Goal: Task Accomplishment & Management: Manage account settings

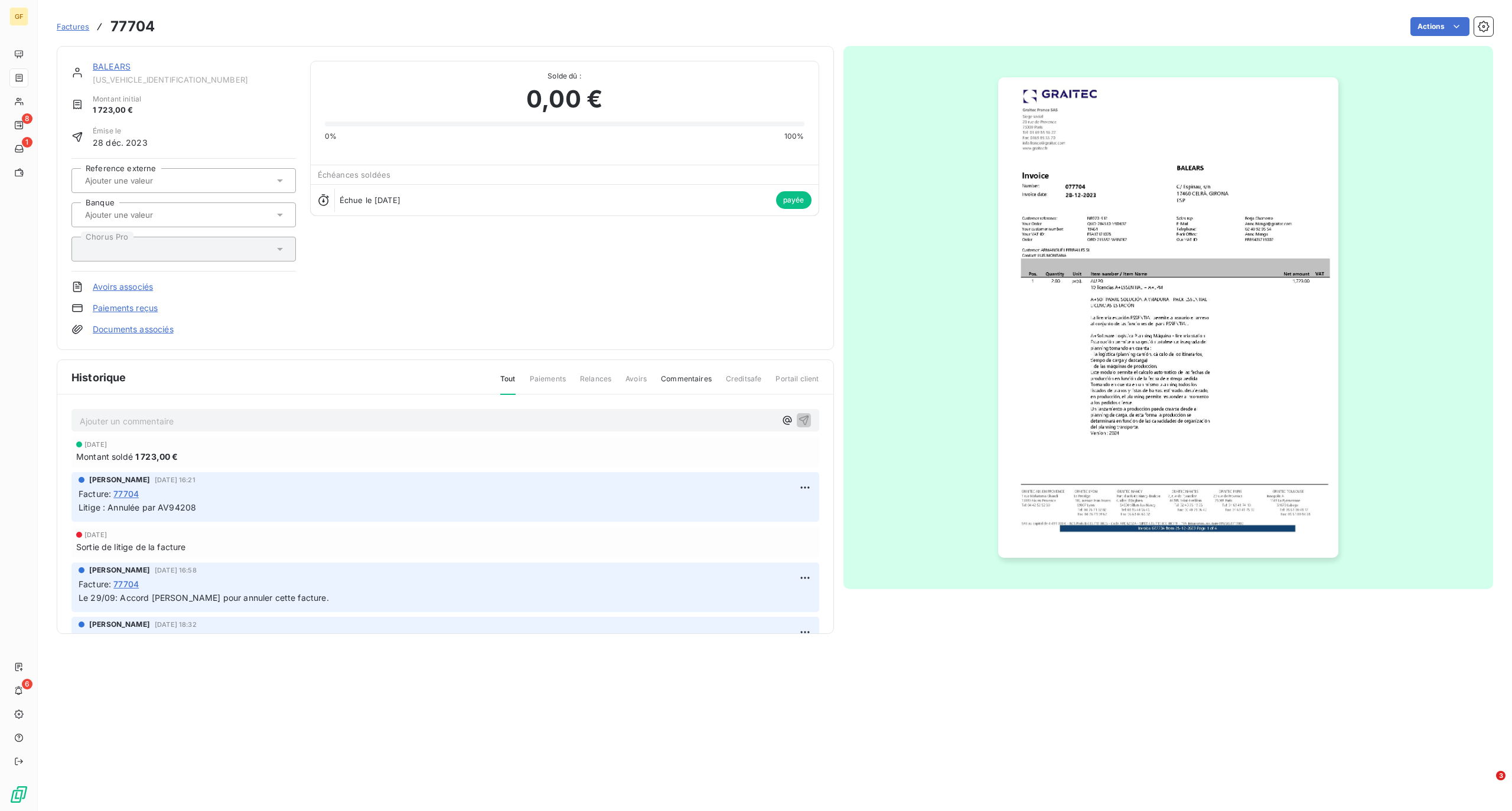
click at [75, 22] on span "Factures" at bounding box center [73, 26] width 32 height 9
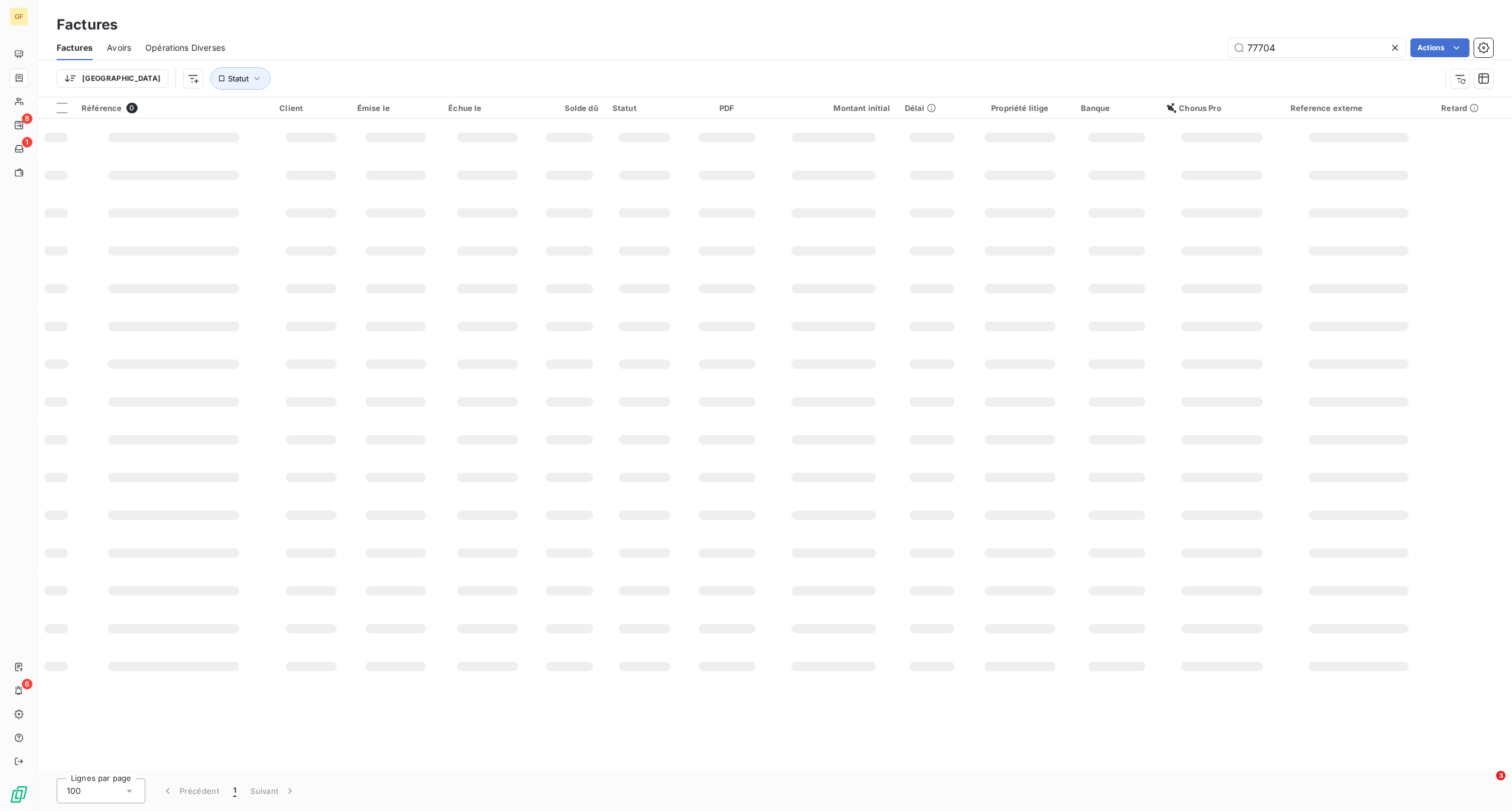
drag, startPoint x: 1248, startPoint y: 43, endPoint x: 1842, endPoint y: 67, distance: 594.5
click at [1511, 67] on html "GF 8 1 6 Factures Factures Avoirs Opérations Diverses 77704 Actions Trier Statu…" at bounding box center [756, 406] width 1512 height 811
type input "87761"
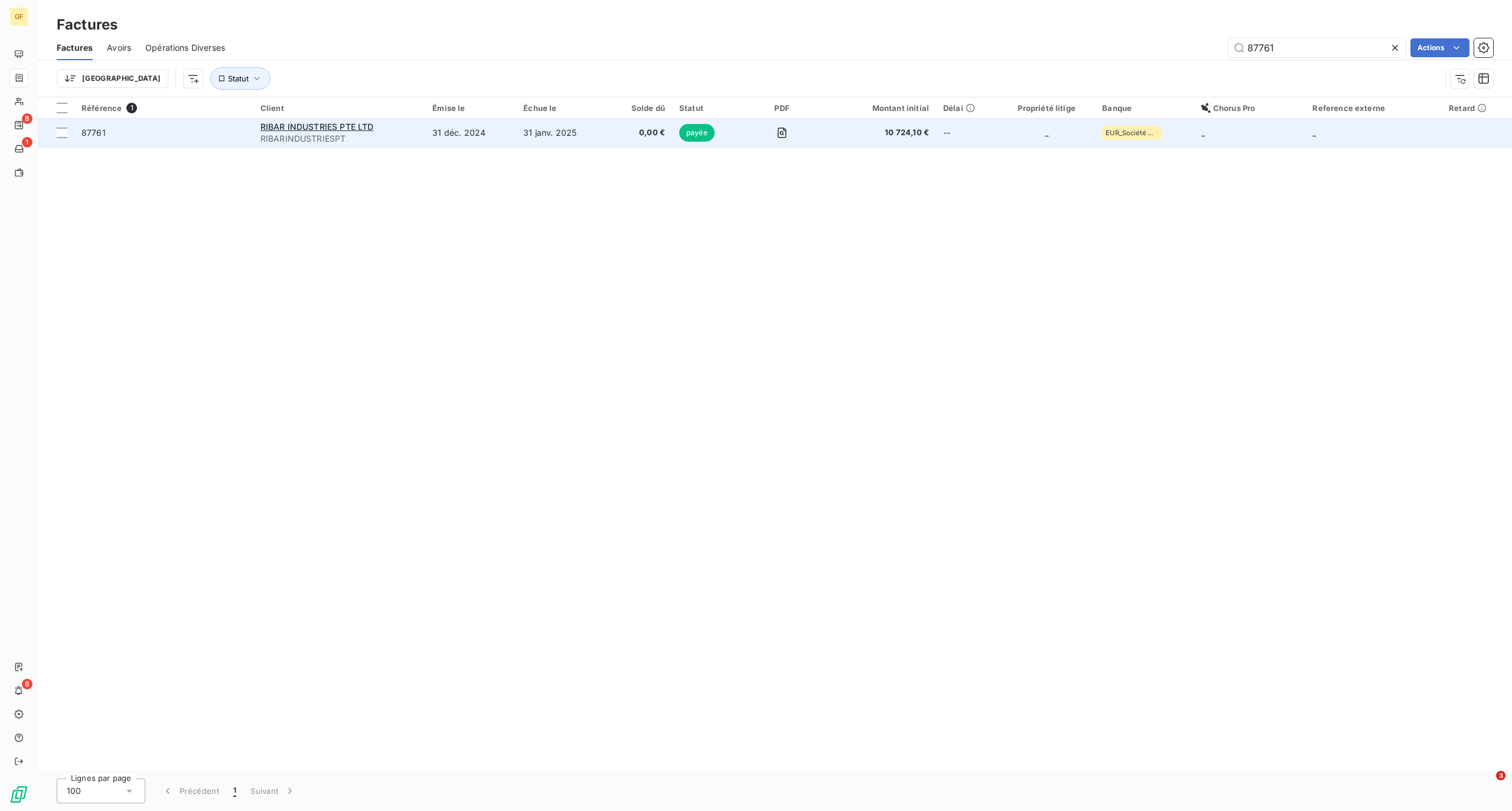
click at [551, 137] on td "31 janv. 2025" at bounding box center [561, 132] width 91 height 28
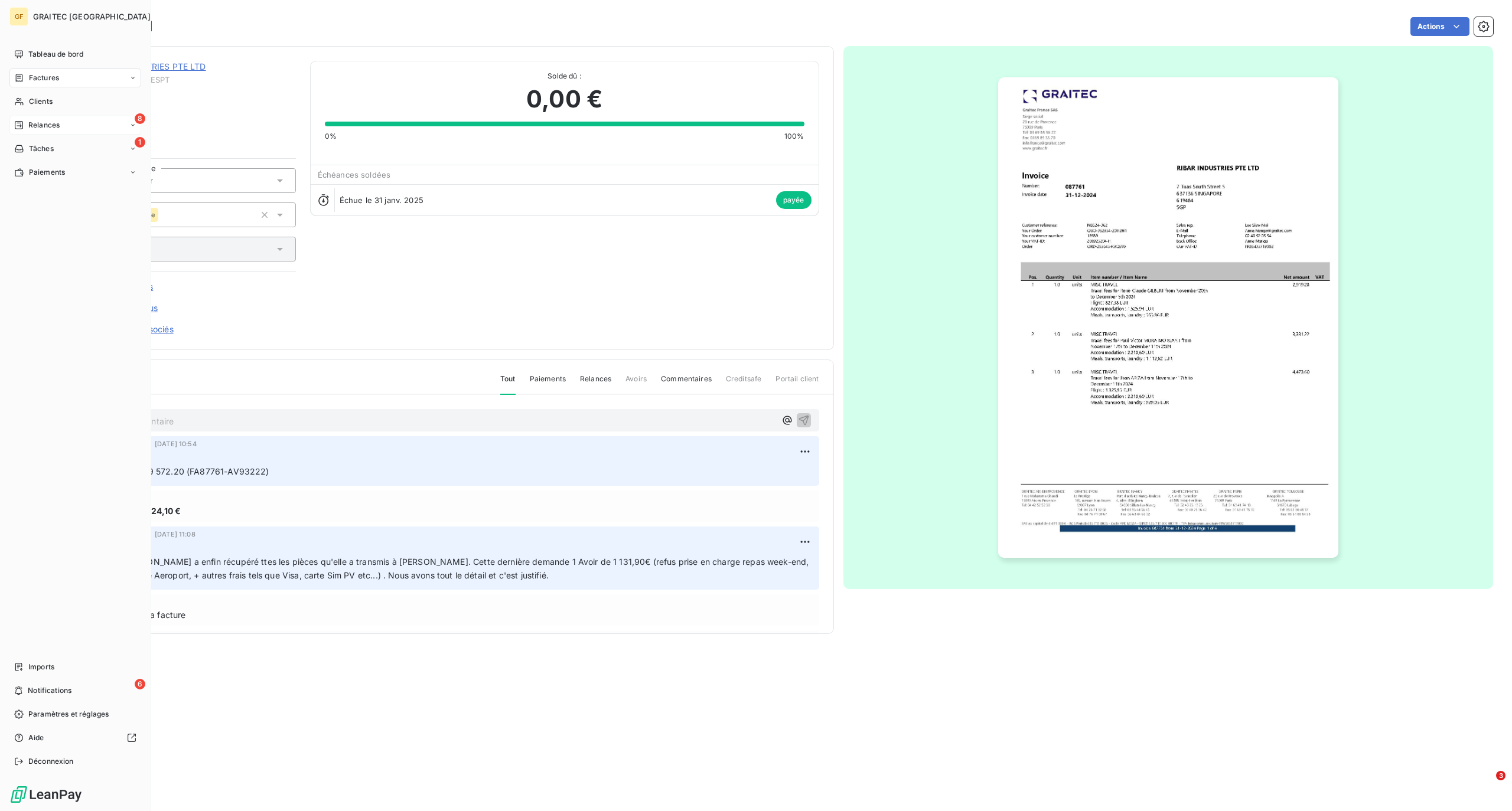
click at [49, 124] on span "Relances" at bounding box center [44, 125] width 32 height 11
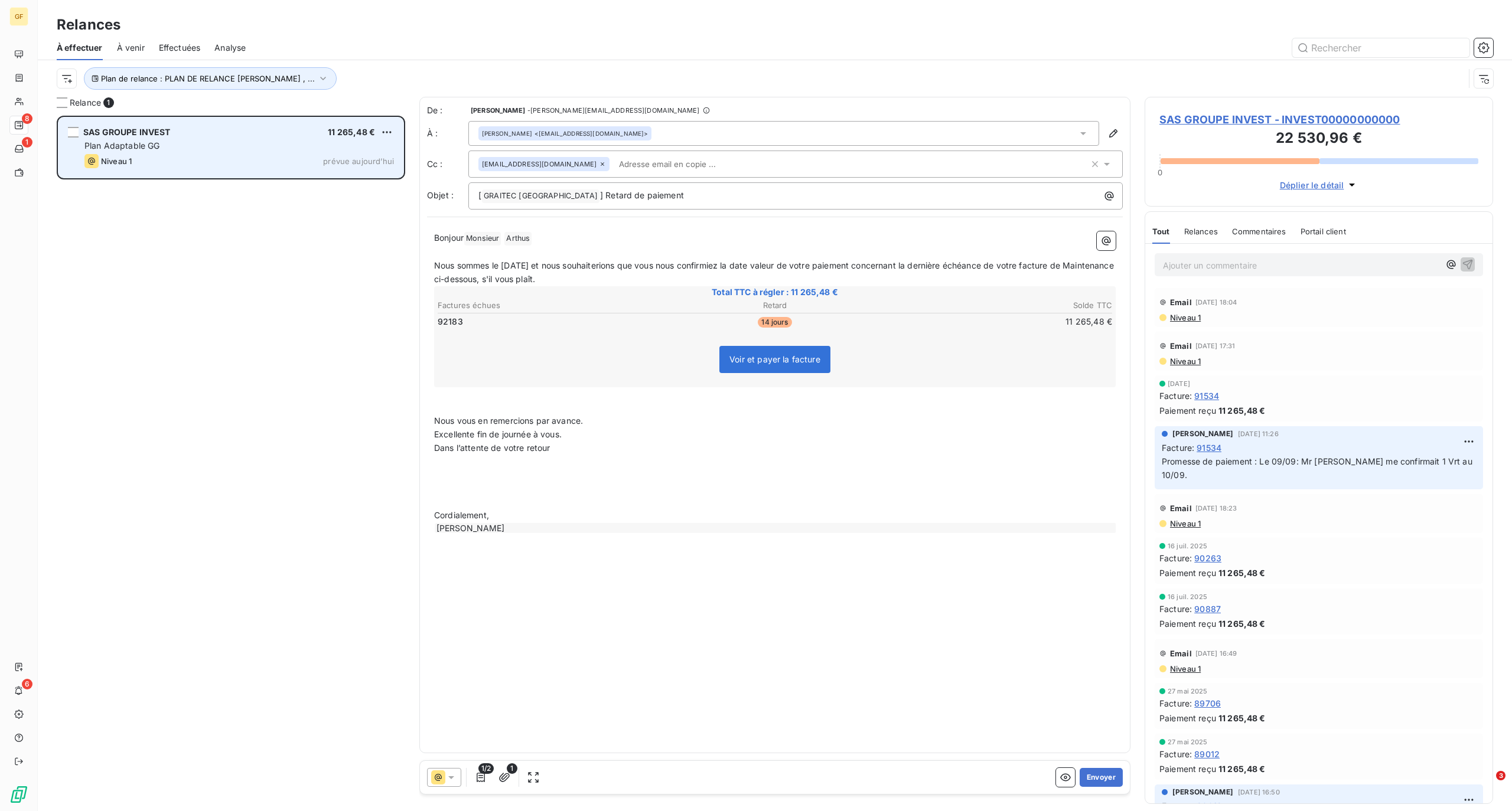
click at [123, 151] on span "Plan Adaptable GG" at bounding box center [122, 145] width 75 height 10
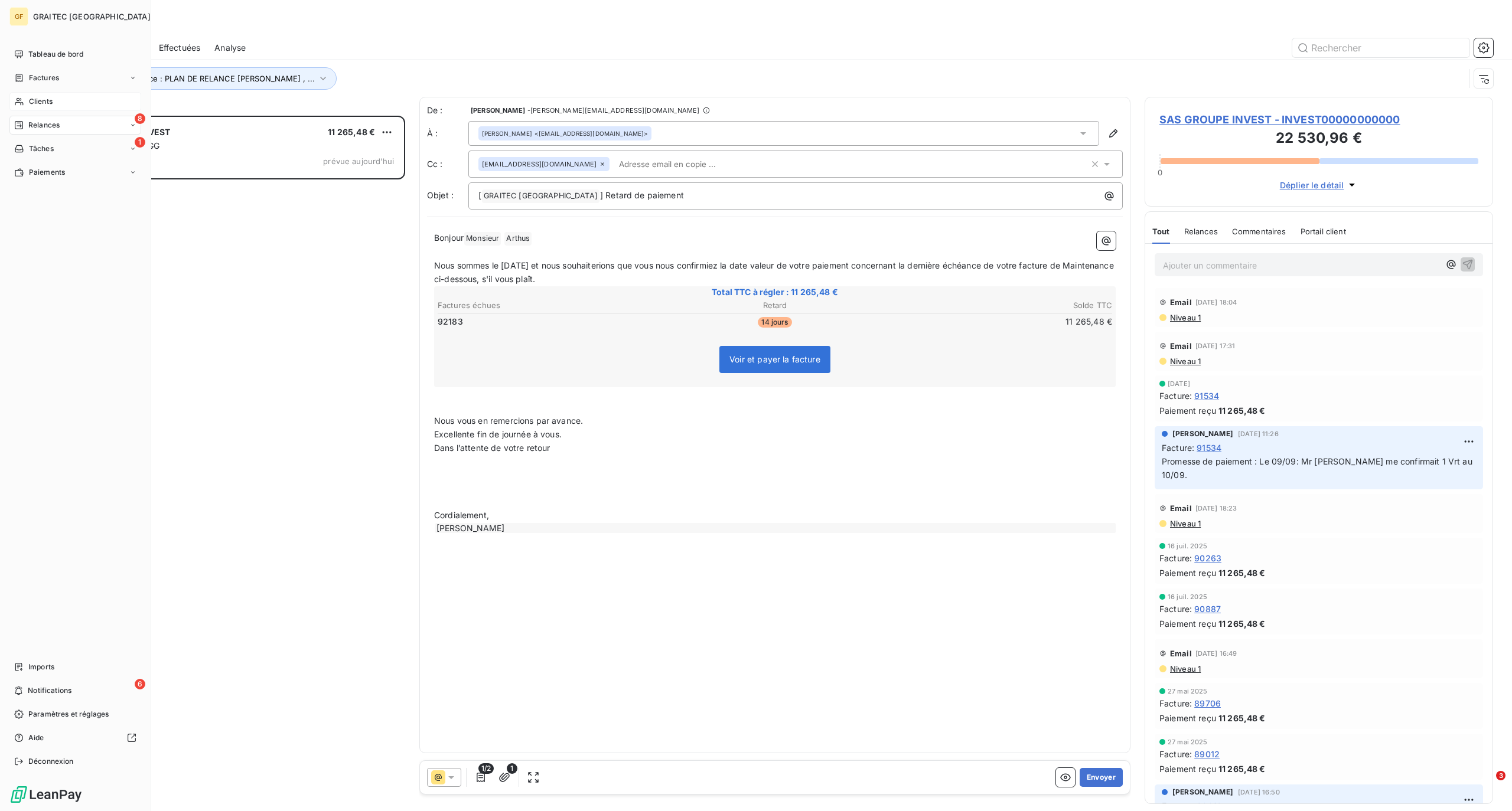
click at [38, 102] on span "Clients" at bounding box center [41, 102] width 24 height 11
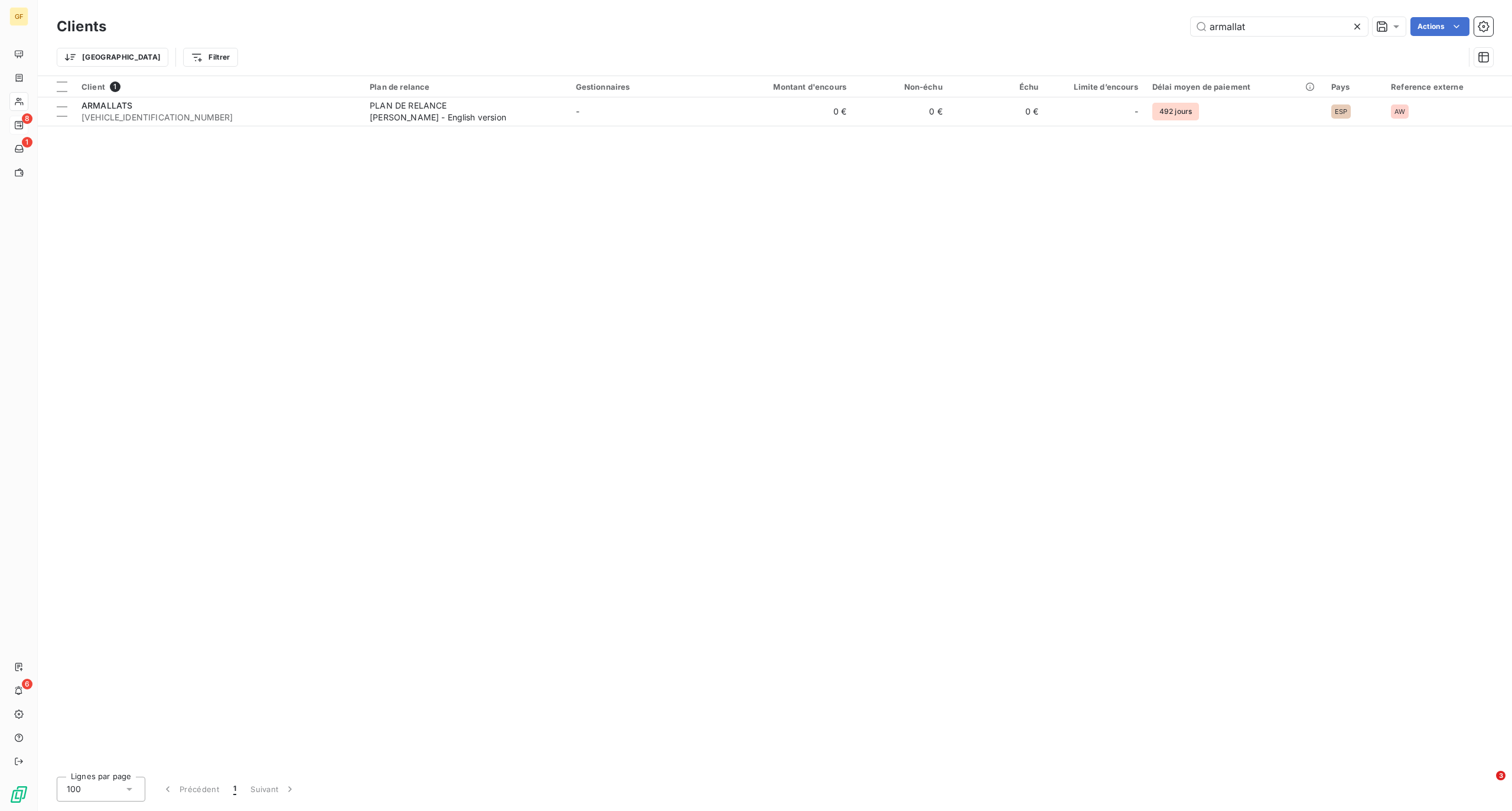
drag, startPoint x: 1272, startPoint y: 29, endPoint x: 1179, endPoint y: 31, distance: 93.0
click at [1179, 31] on div "armallat Actions" at bounding box center [806, 26] width 1373 height 19
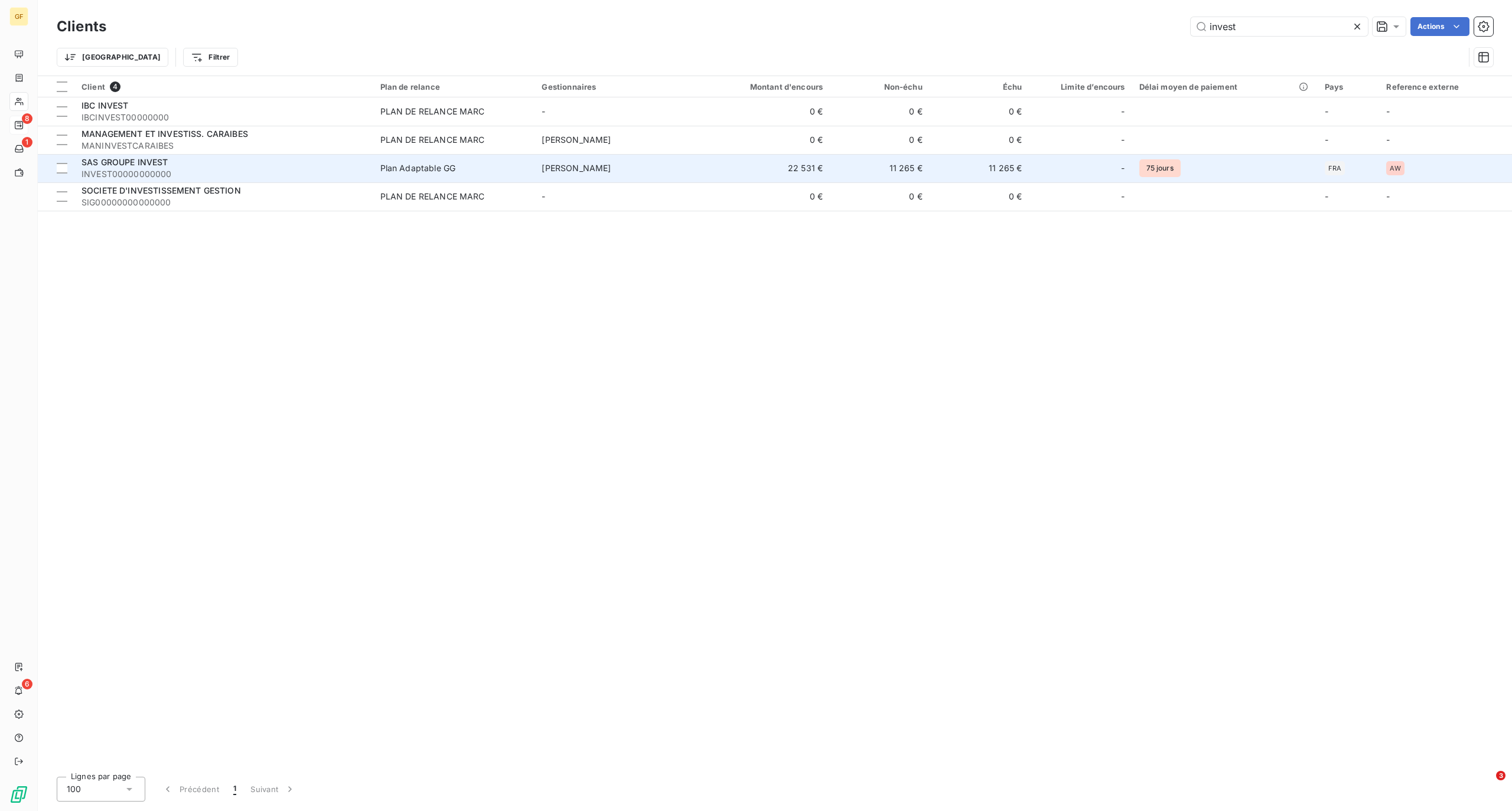
type input "invest"
click at [188, 171] on span "INVEST00000000000" at bounding box center [224, 174] width 285 height 12
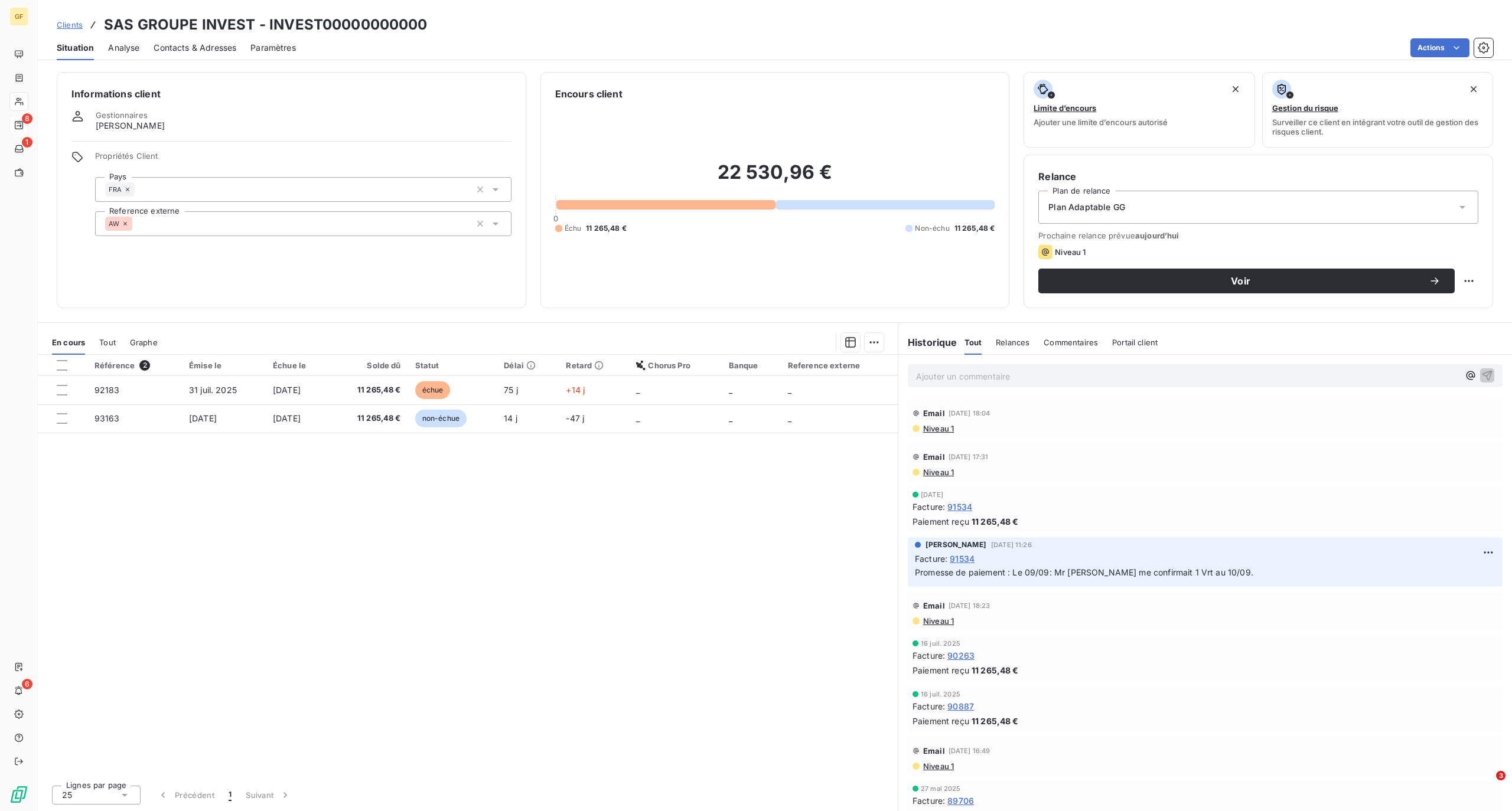
click at [1461, 208] on icon at bounding box center [1463, 208] width 6 height 3
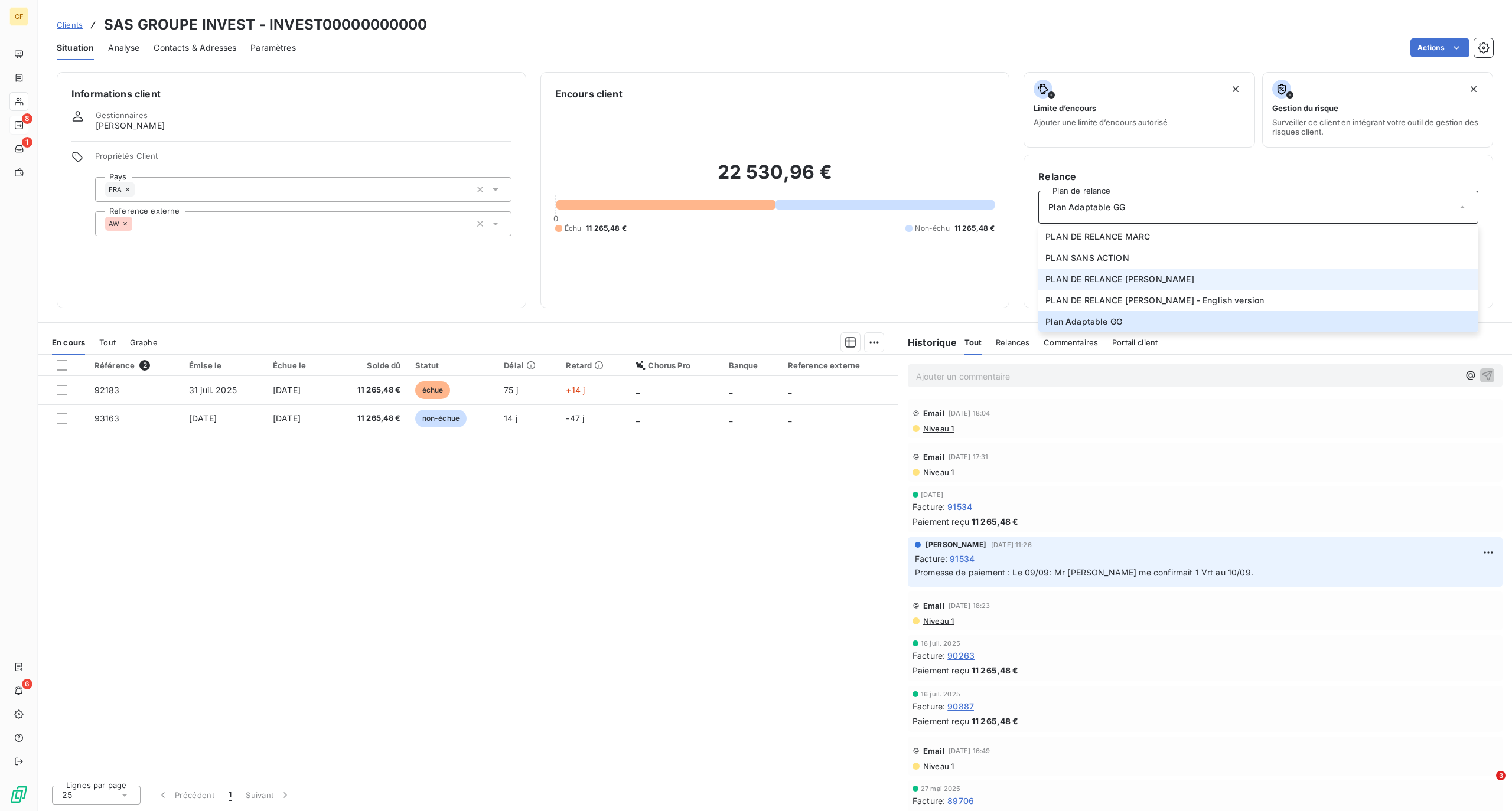
click at [1097, 275] on span "PLAN DE RELANCE [PERSON_NAME]" at bounding box center [1119, 279] width 149 height 12
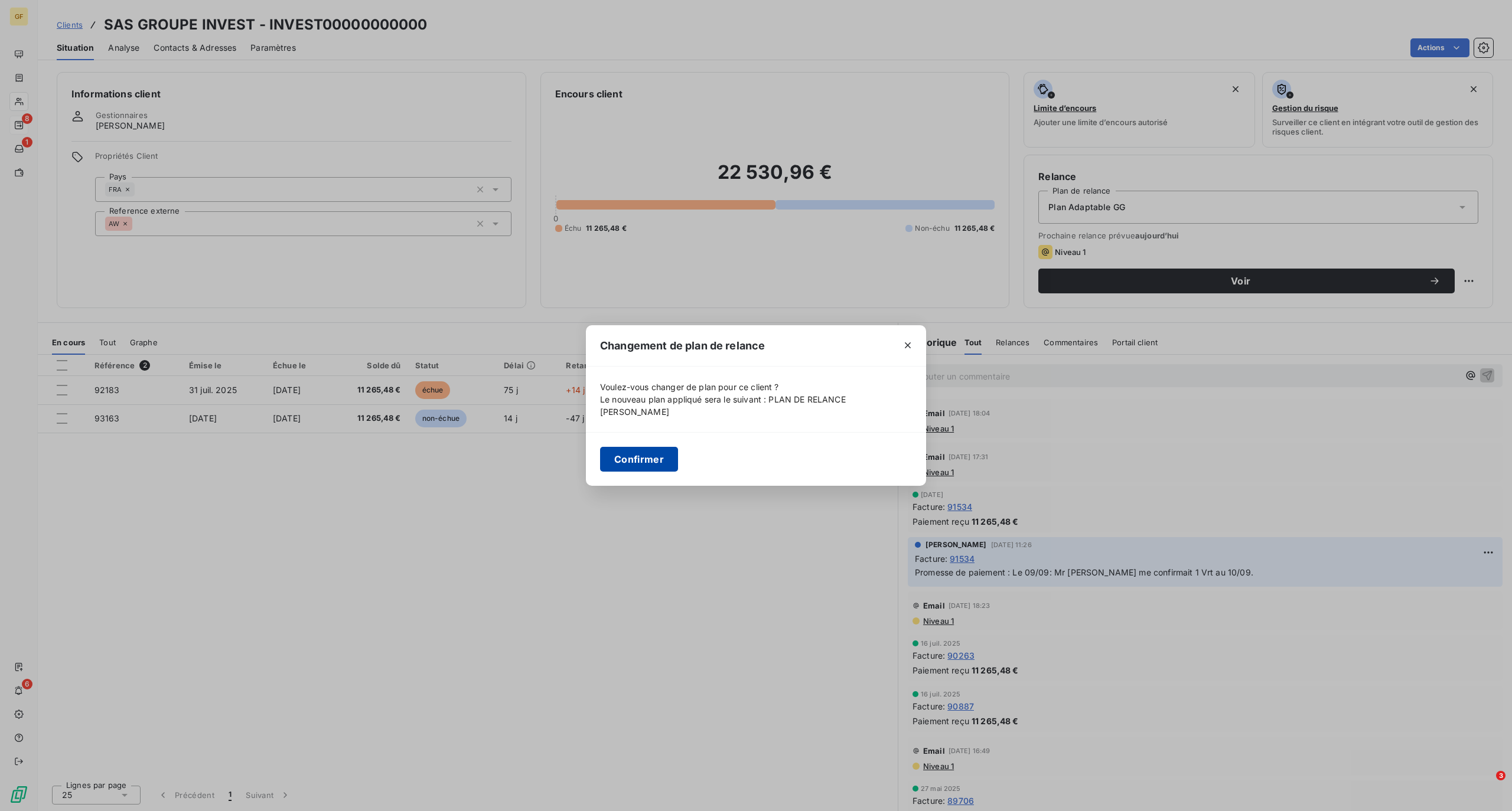
click at [636, 456] on button "Confirmer" at bounding box center [638, 459] width 78 height 25
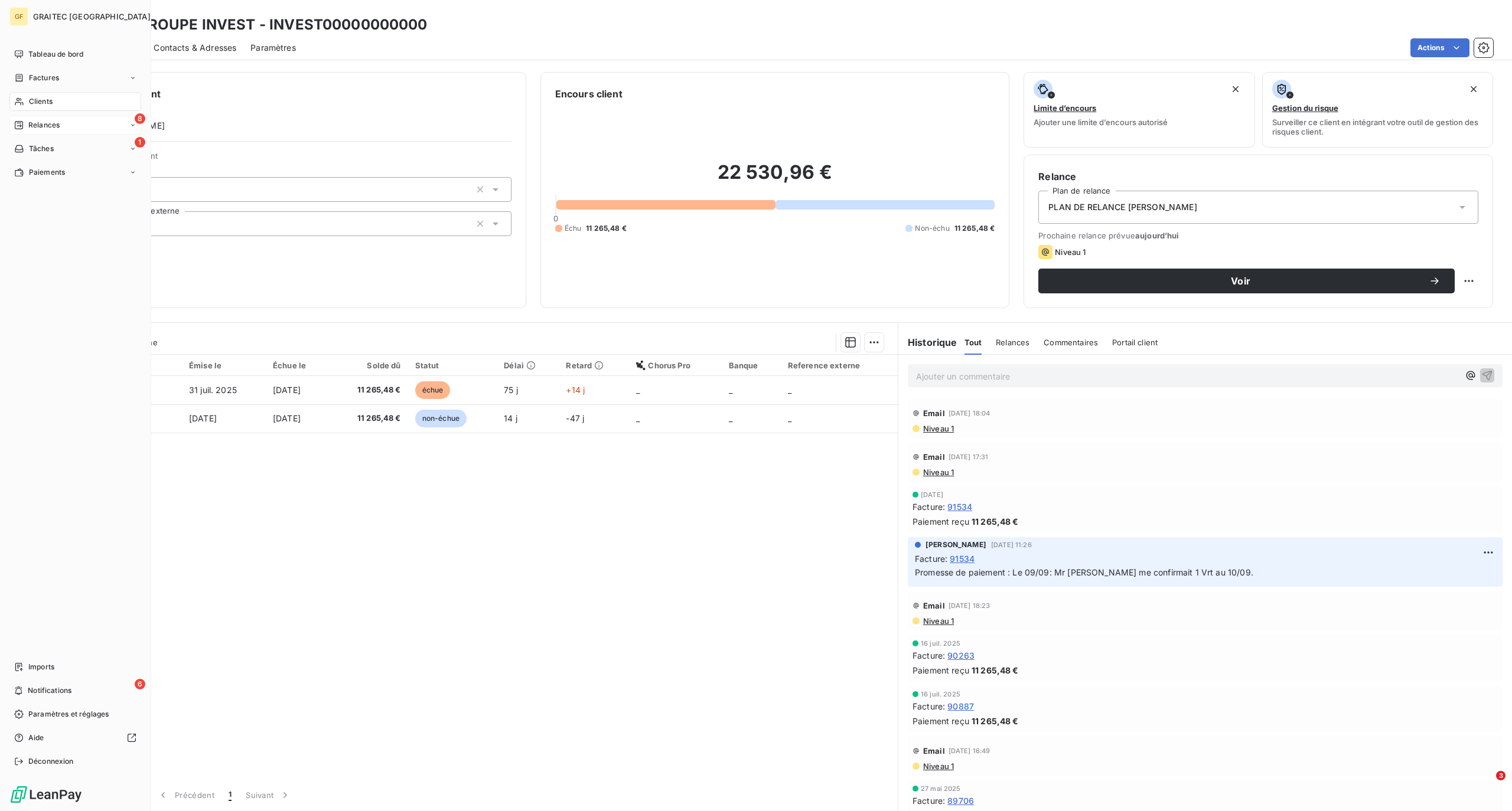
click at [49, 125] on span "Relances" at bounding box center [44, 125] width 32 height 11
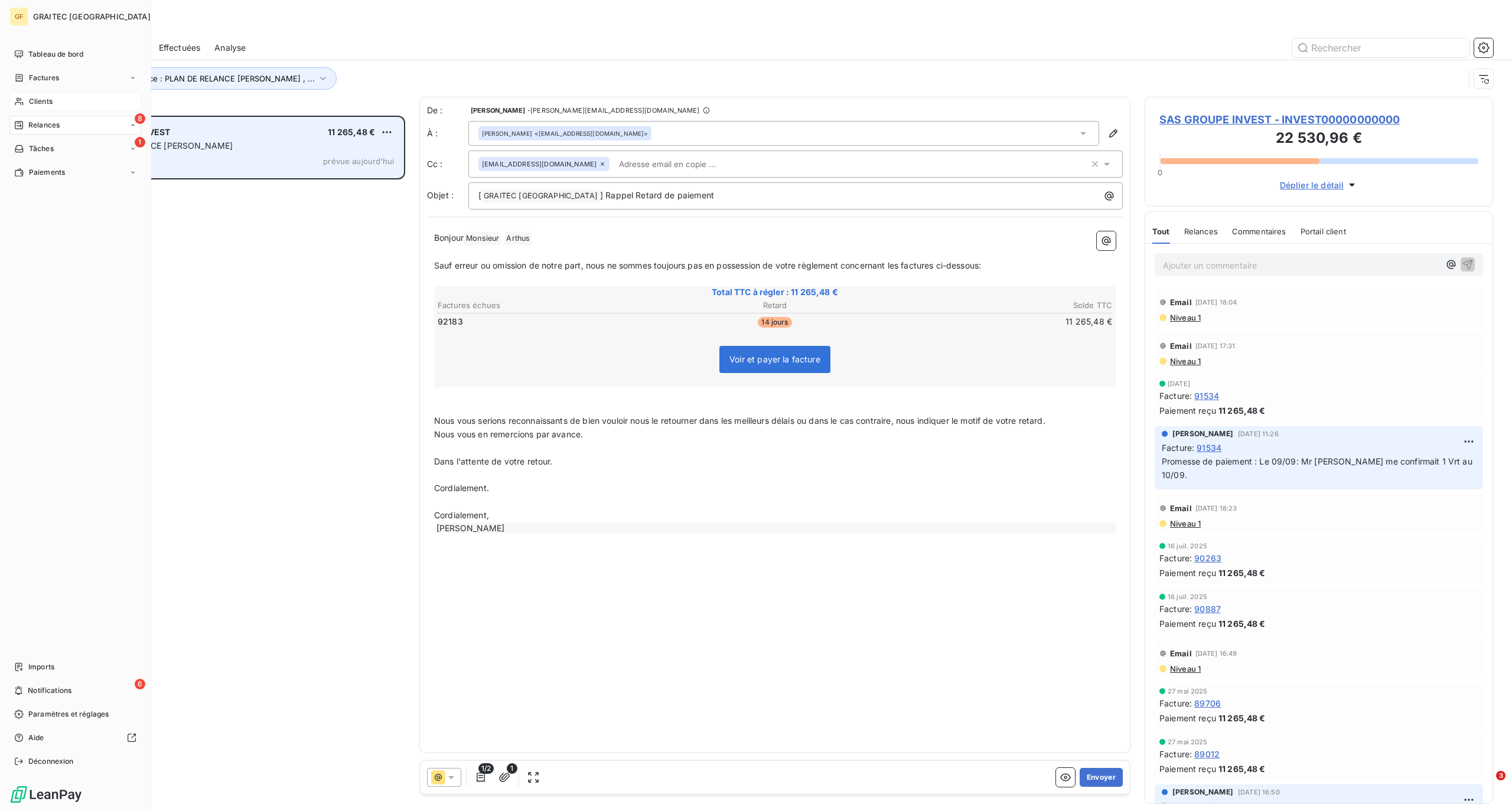
scroll to position [683, 336]
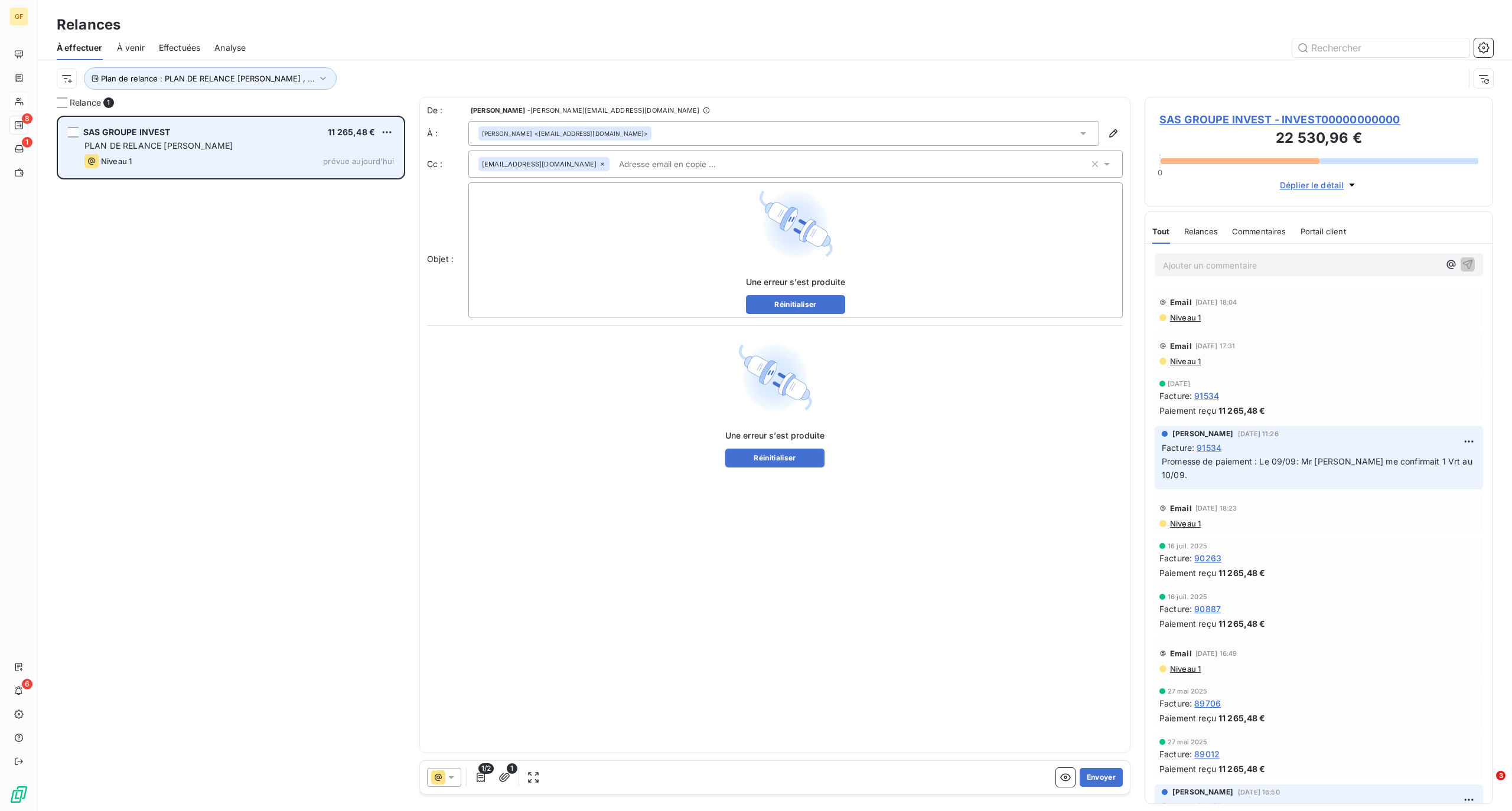
click at [159, 154] on div "SAS GROUPE INVEST 11 265,48 € PLAN DE RELANCE [PERSON_NAME] 1 prévue [DATE]" at bounding box center [231, 148] width 345 height 60
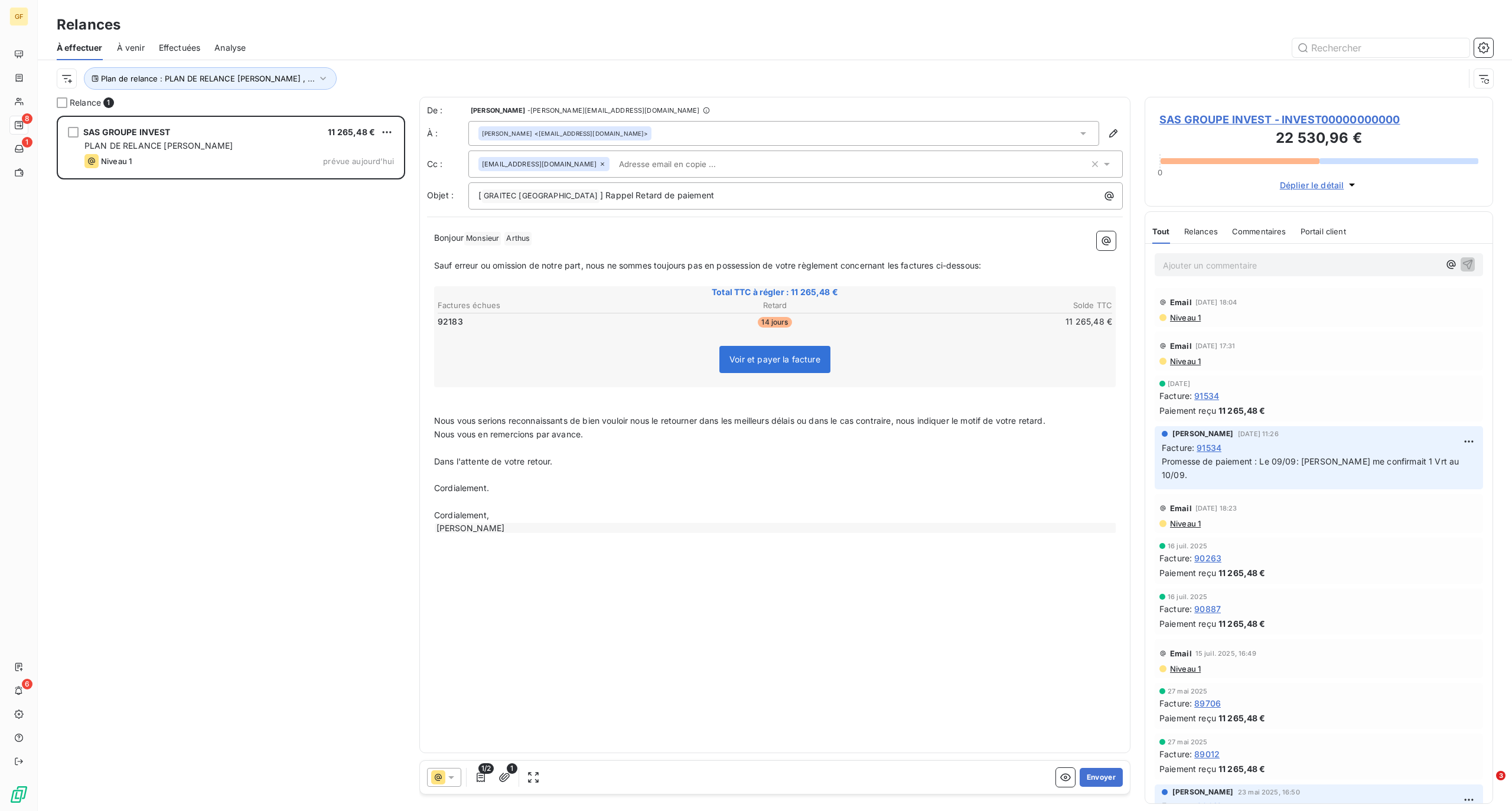
click at [1177, 320] on span "Niveau 1" at bounding box center [1184, 318] width 32 height 9
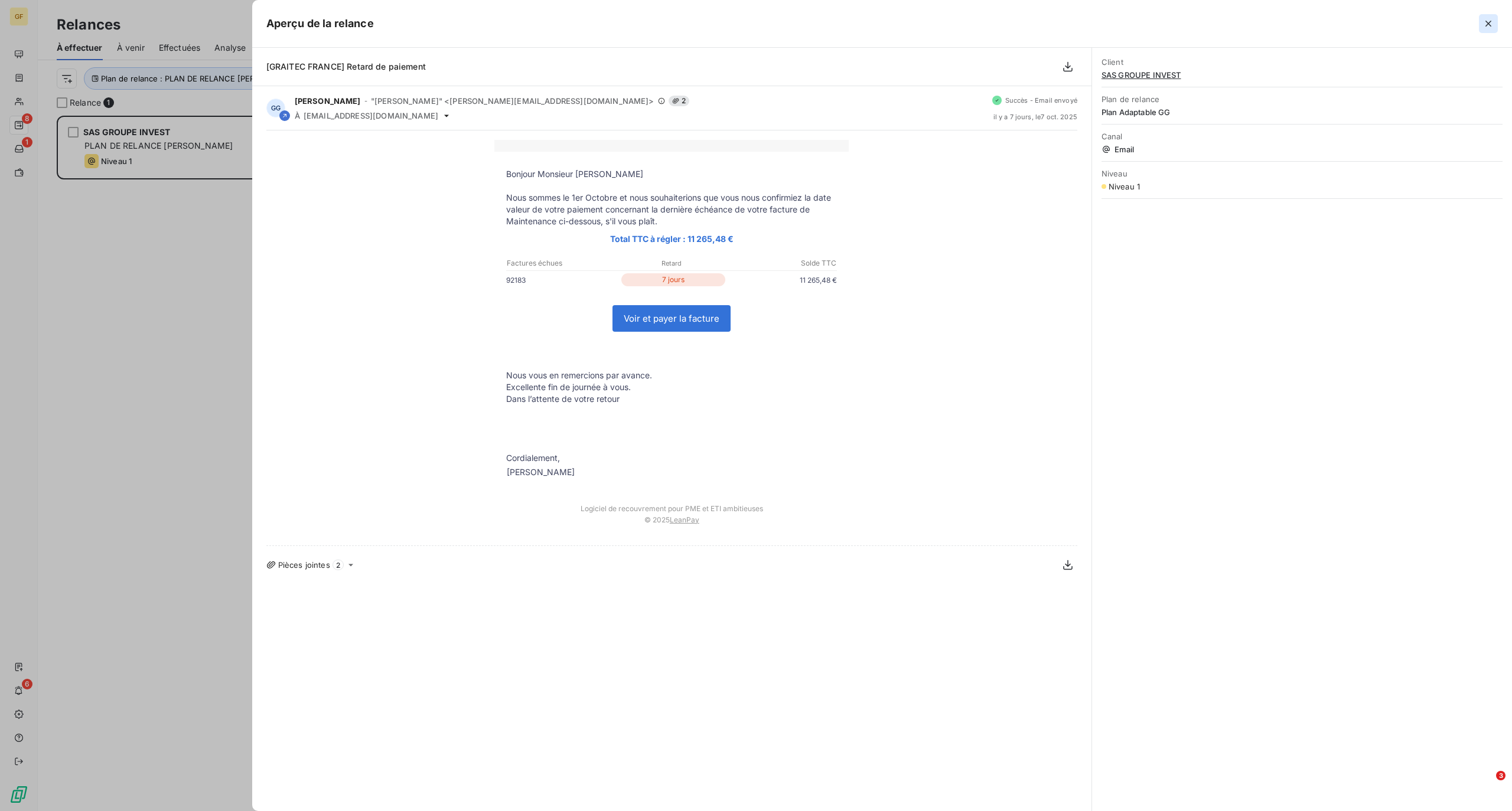
click at [1492, 24] on icon "button" at bounding box center [1487, 23] width 12 height 12
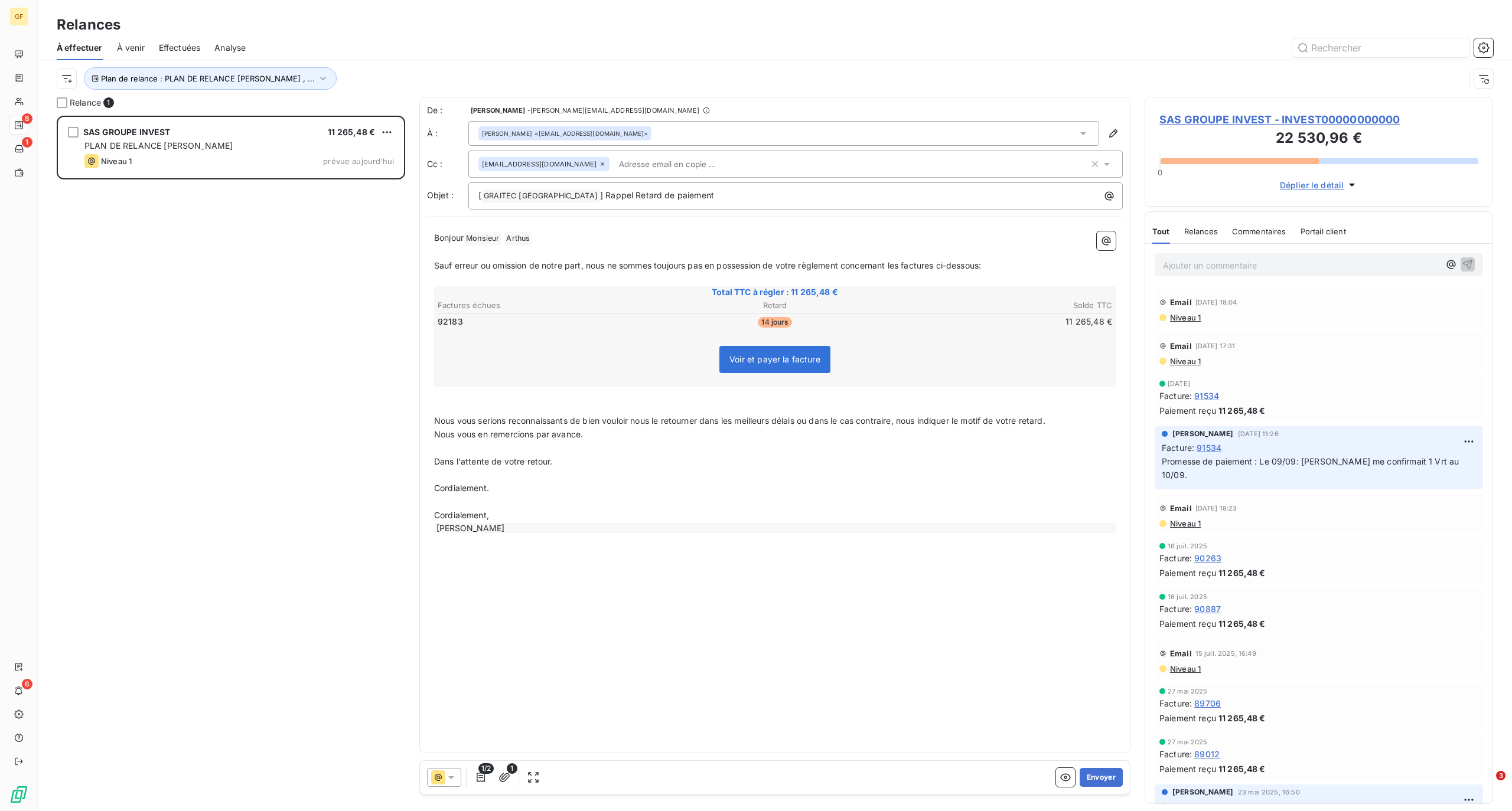
click at [1186, 364] on span "Niveau 1" at bounding box center [1184, 361] width 32 height 9
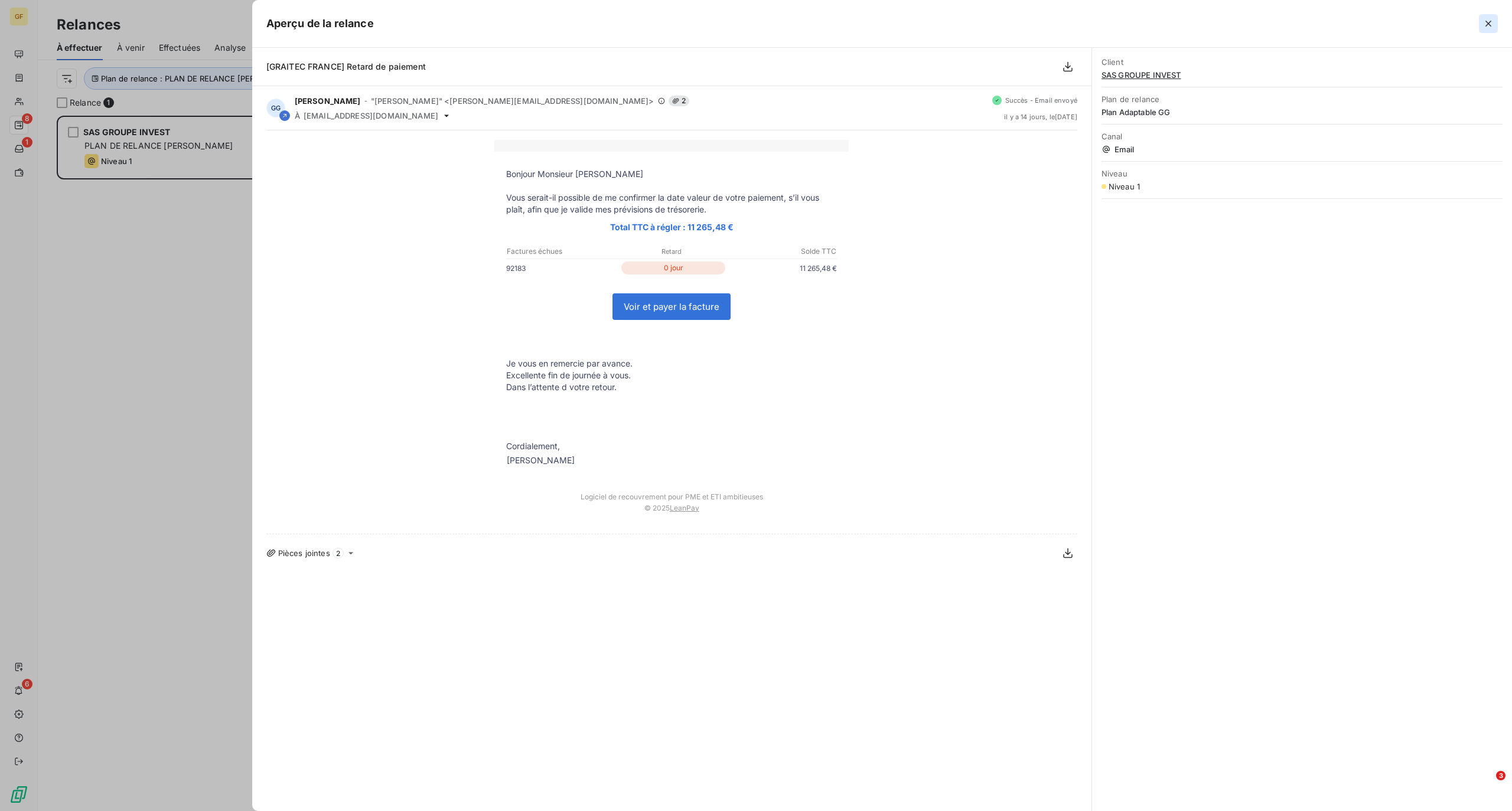
click at [1487, 26] on icon "button" at bounding box center [1487, 23] width 12 height 12
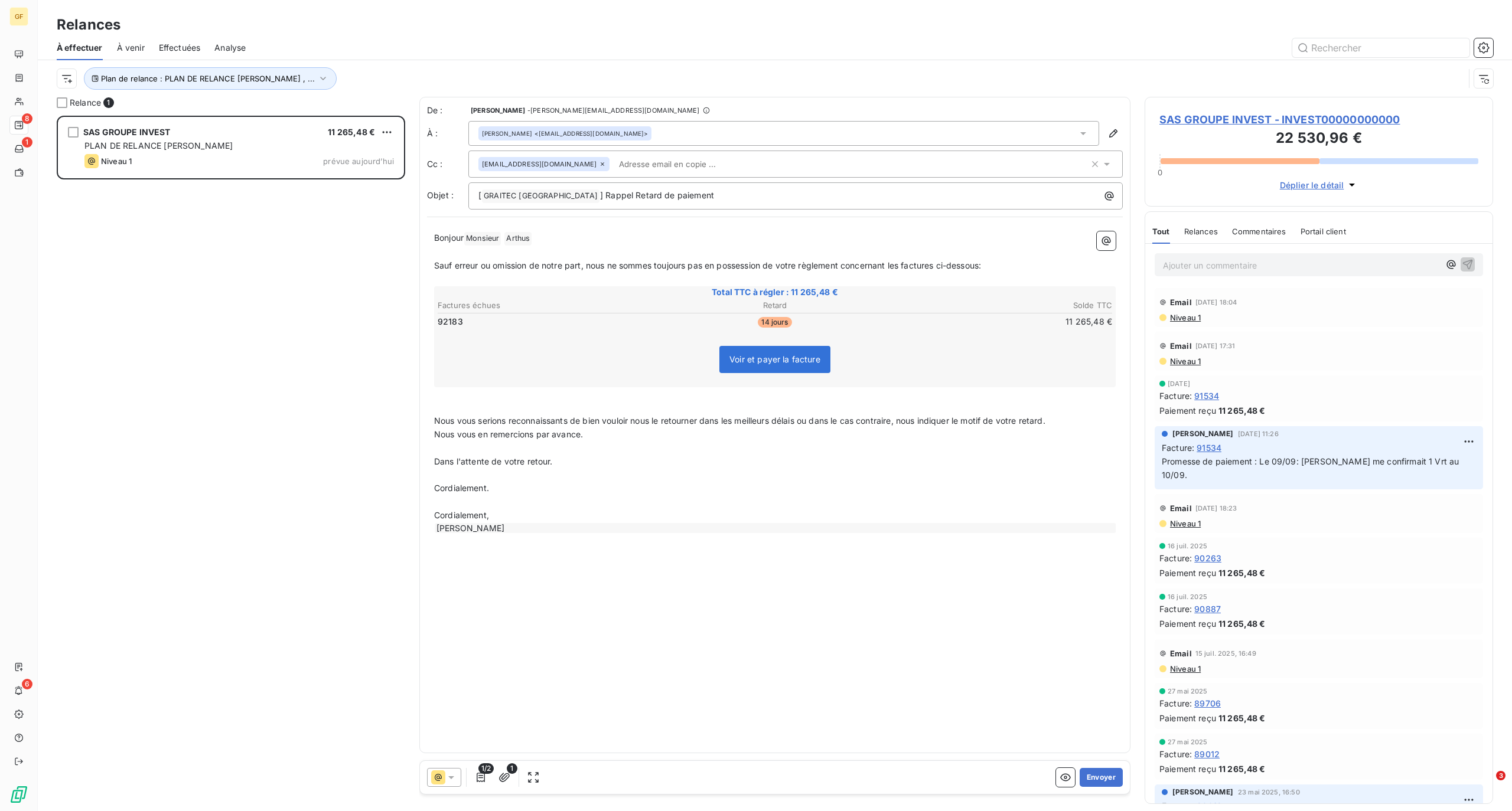
click at [1188, 366] on span "Niveau 1" at bounding box center [1184, 361] width 32 height 9
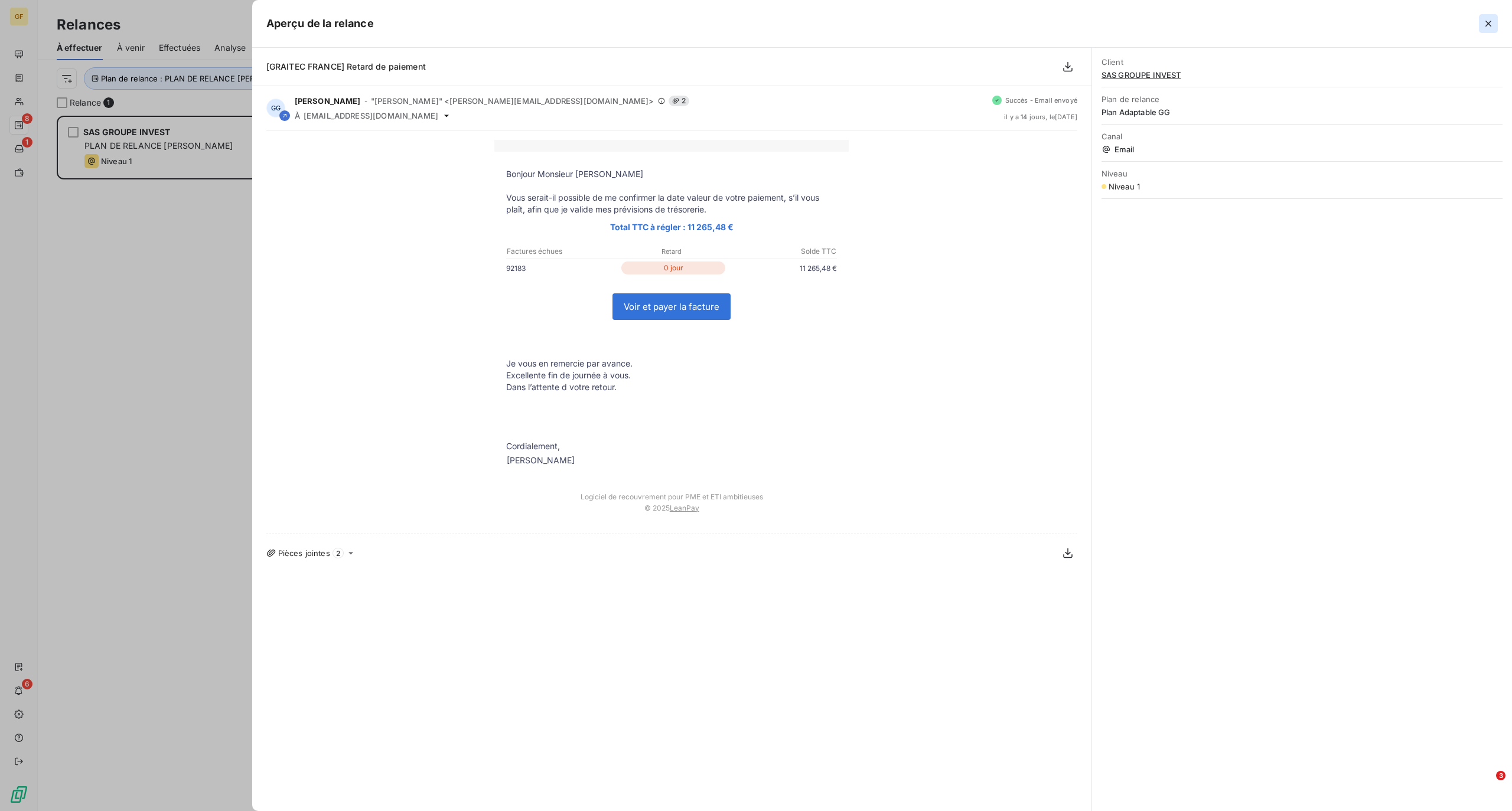
click at [1486, 22] on icon "button" at bounding box center [1487, 23] width 12 height 12
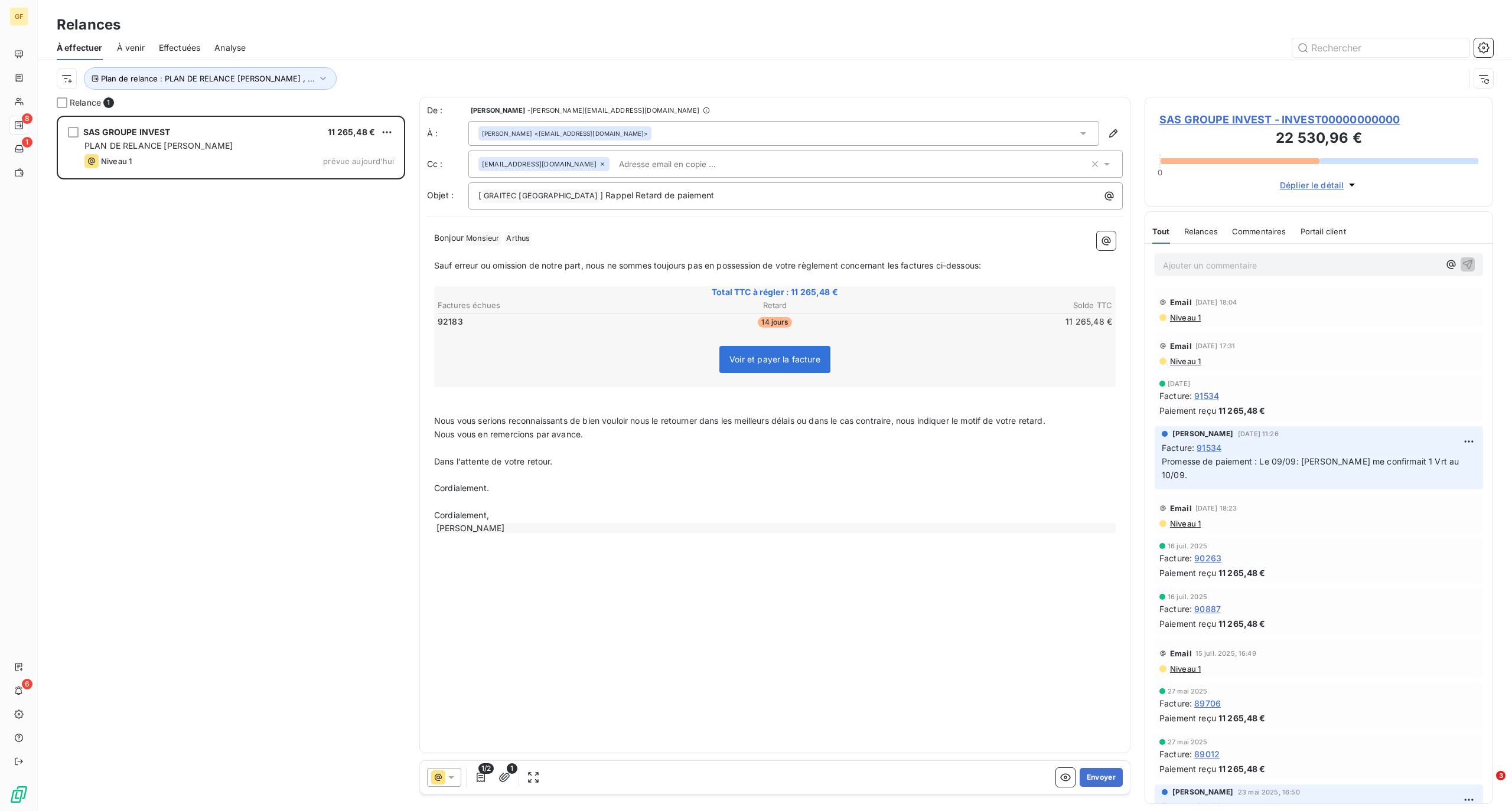
click at [1176, 317] on span "Niveau 1" at bounding box center [1184, 318] width 32 height 9
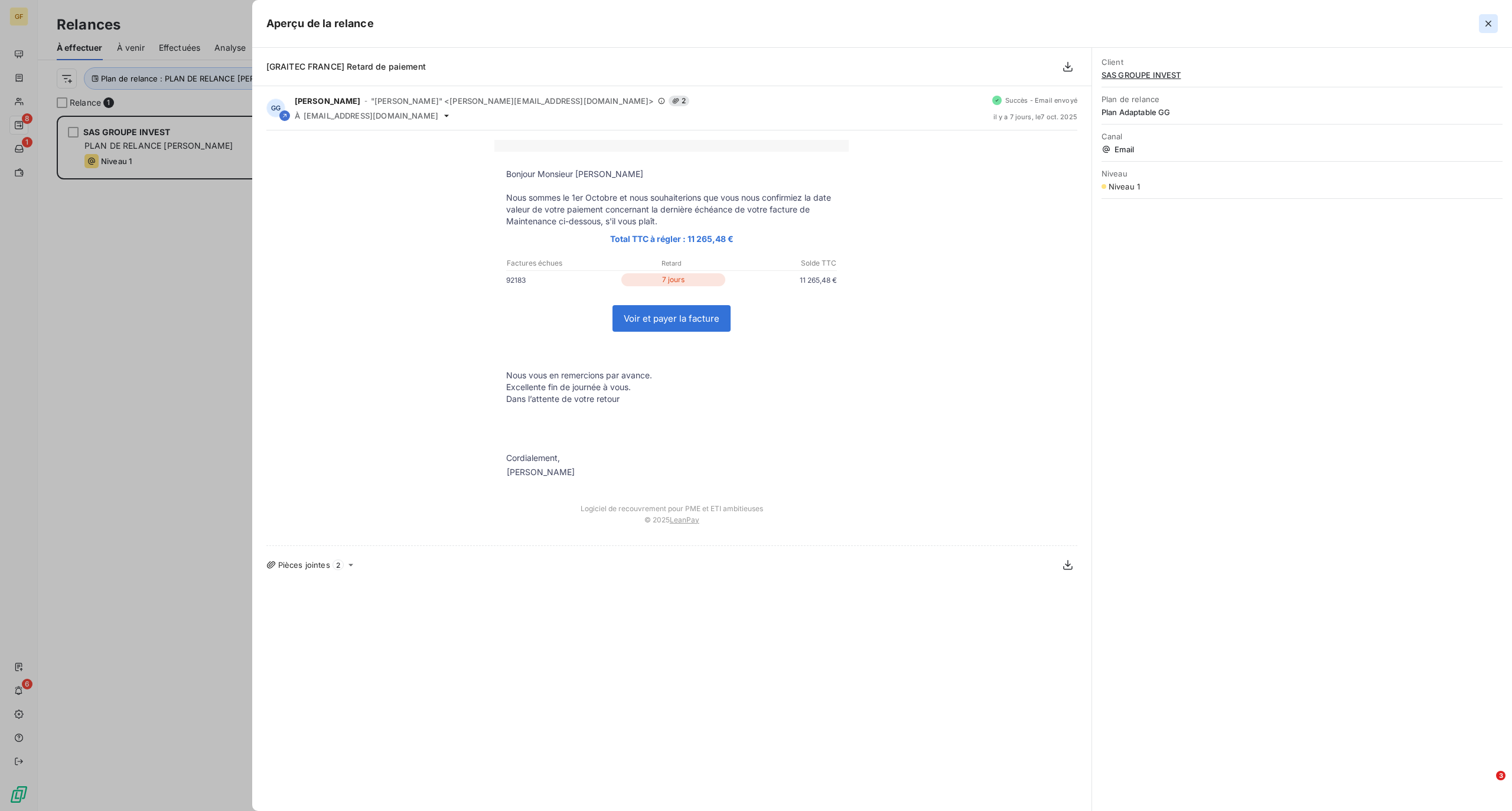
click at [1491, 22] on icon "button" at bounding box center [1487, 23] width 12 height 12
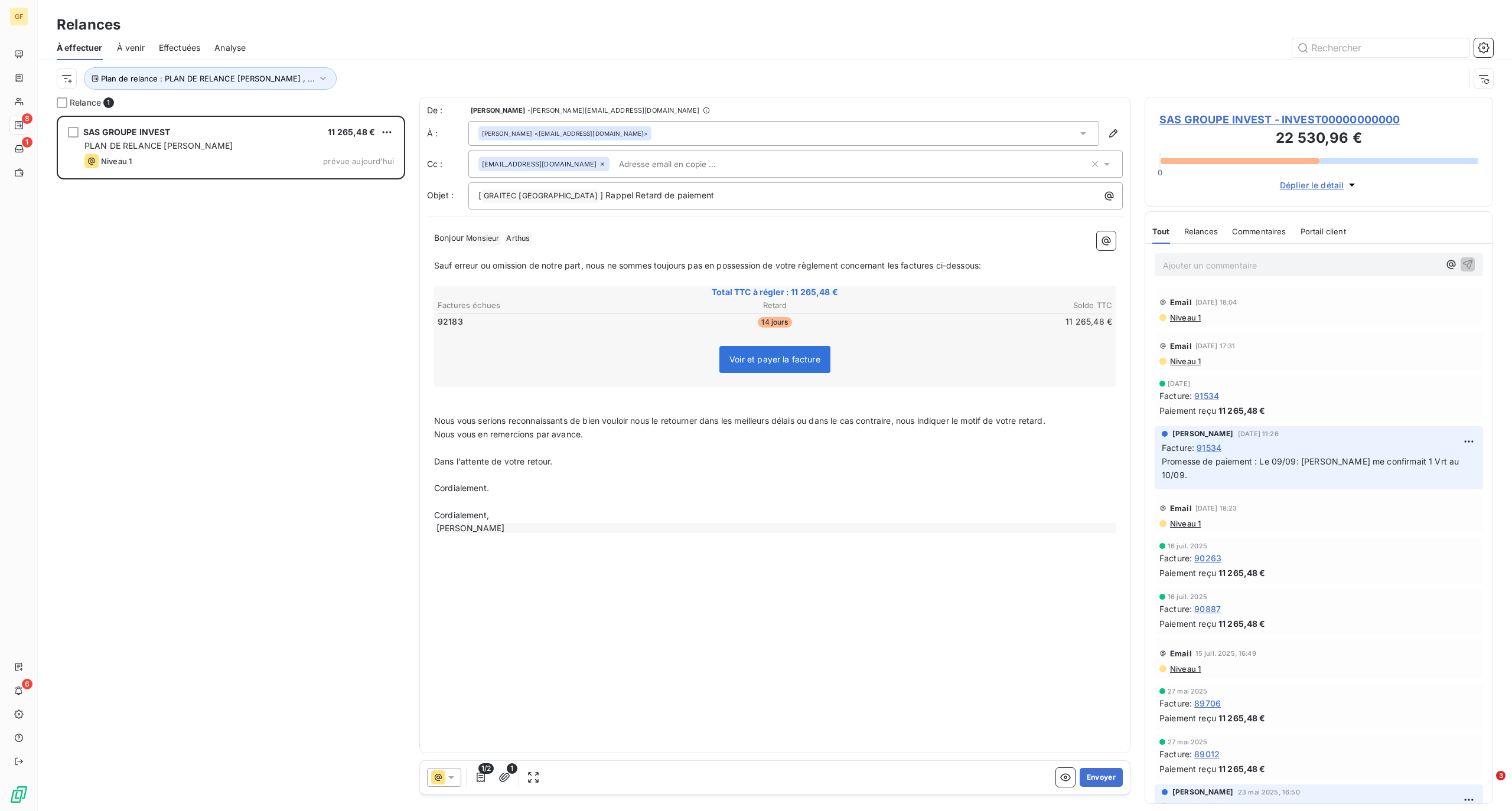
click at [451, 782] on icon at bounding box center [450, 777] width 12 height 12
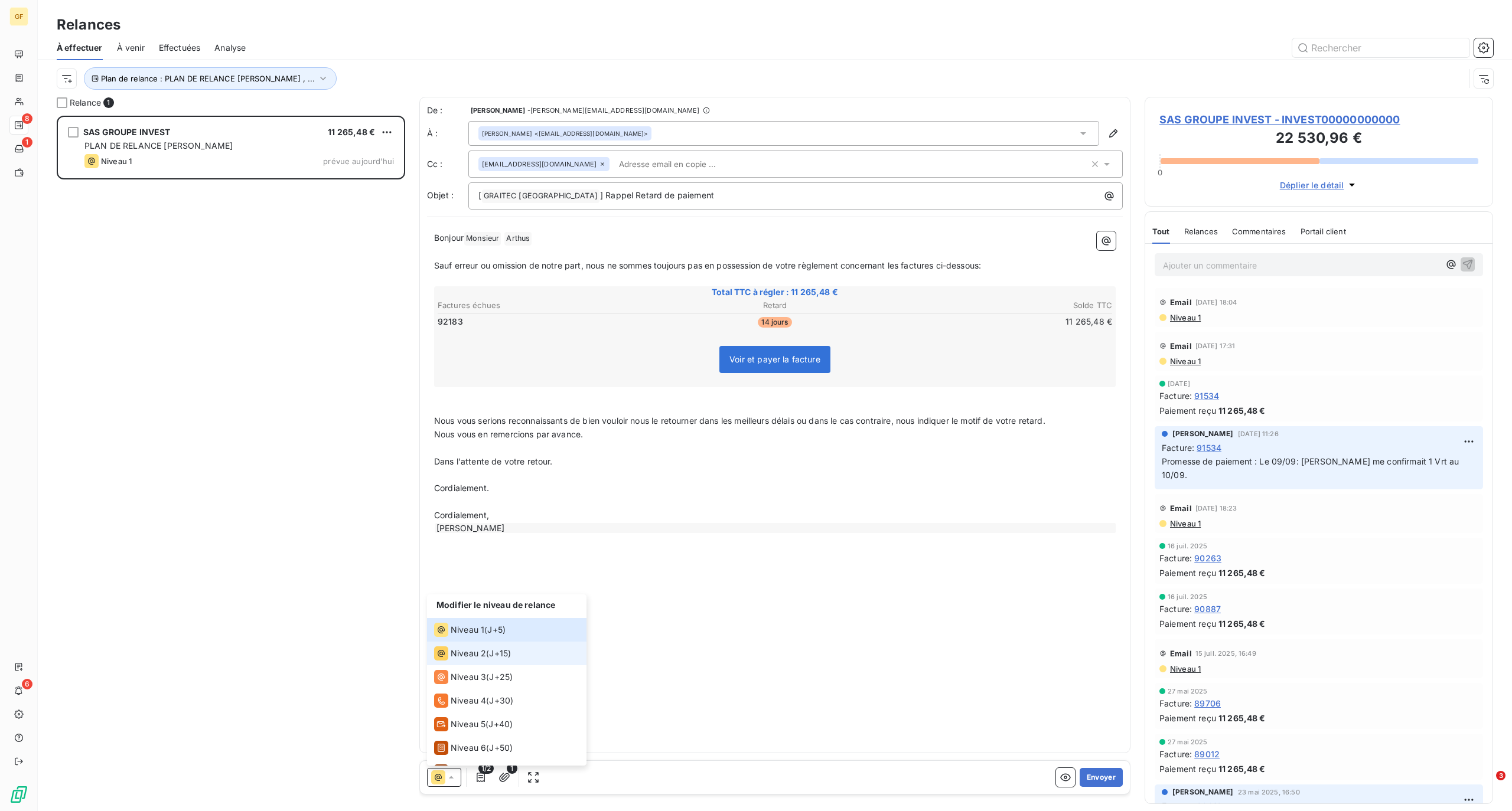
click at [485, 650] on span "Niveau 2" at bounding box center [468, 653] width 35 height 12
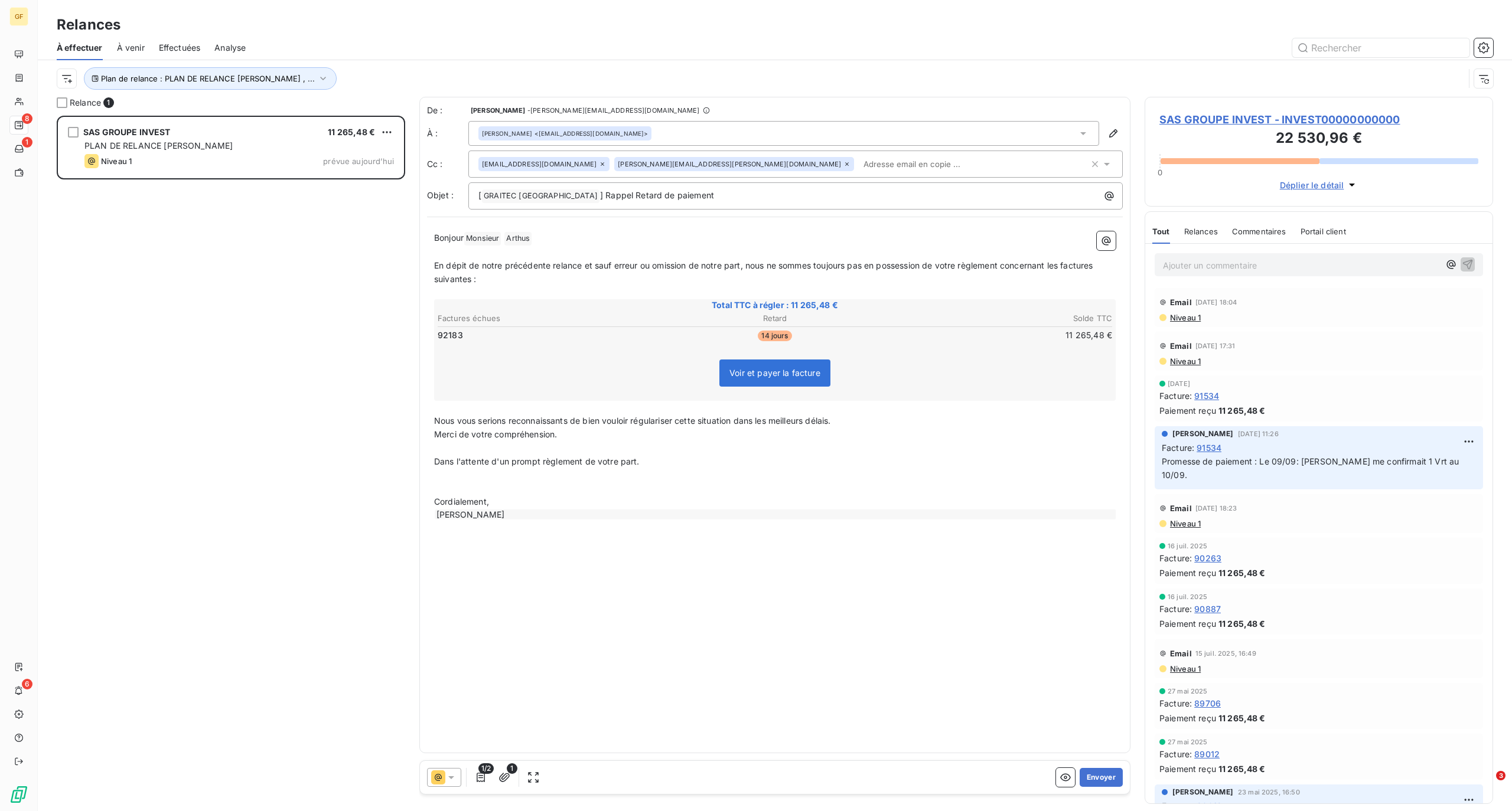
click at [843, 163] on icon at bounding box center [846, 164] width 7 height 7
click at [1183, 319] on span "Niveau 1" at bounding box center [1184, 318] width 32 height 9
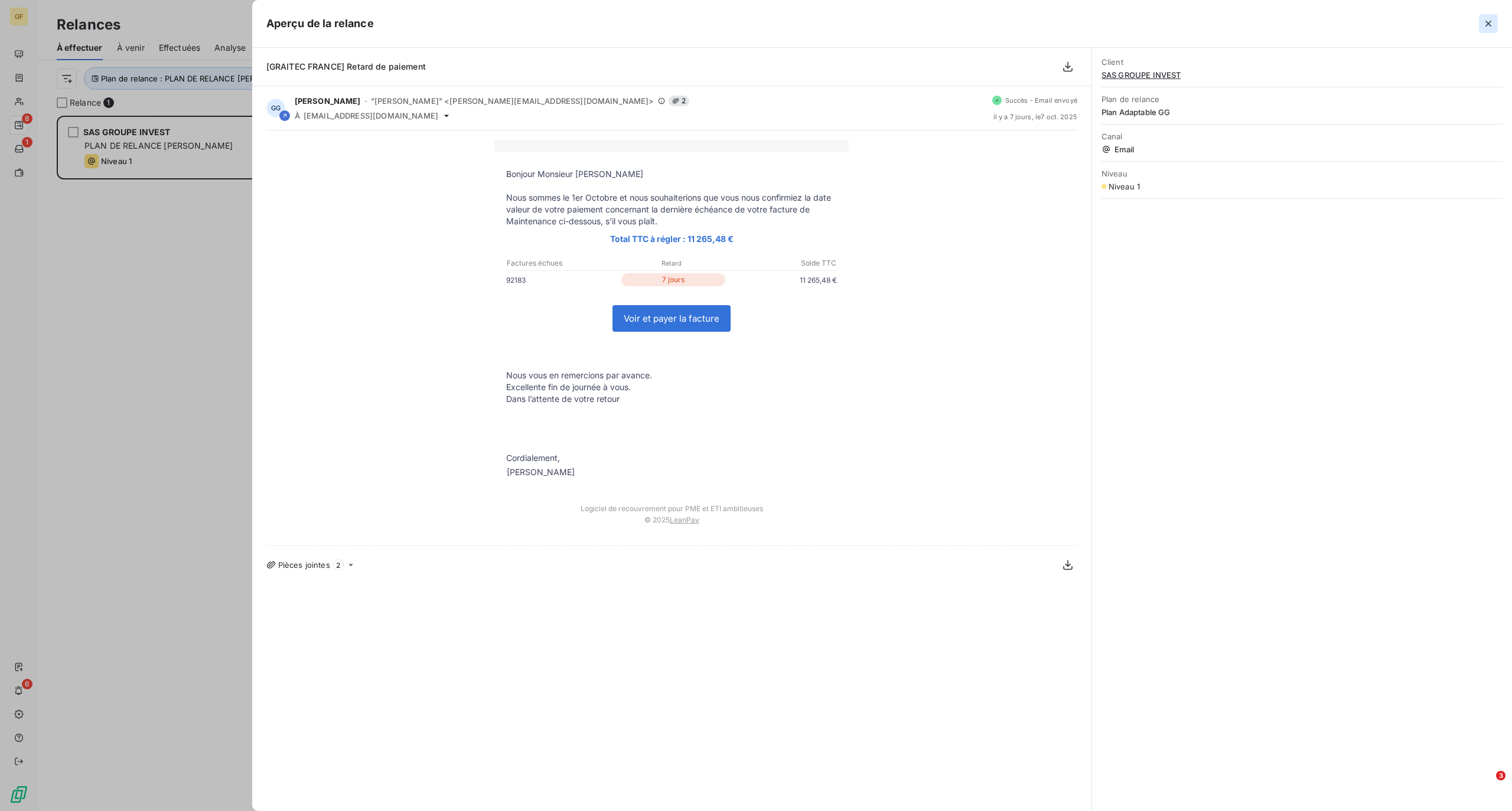
click at [1492, 22] on icon "button" at bounding box center [1487, 23] width 12 height 12
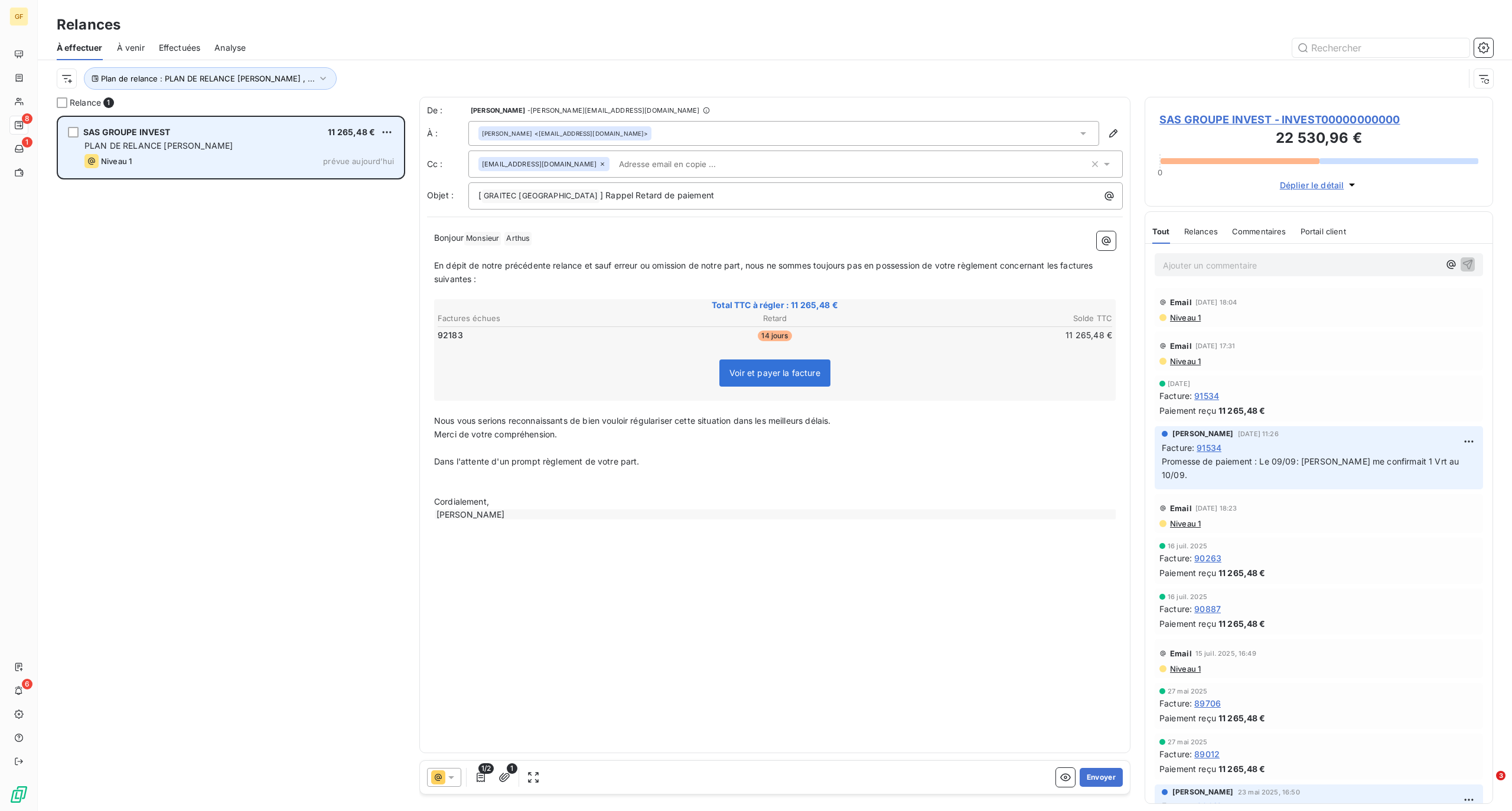
click at [128, 149] on span "PLAN DE RELANCE [PERSON_NAME]" at bounding box center [159, 145] width 149 height 10
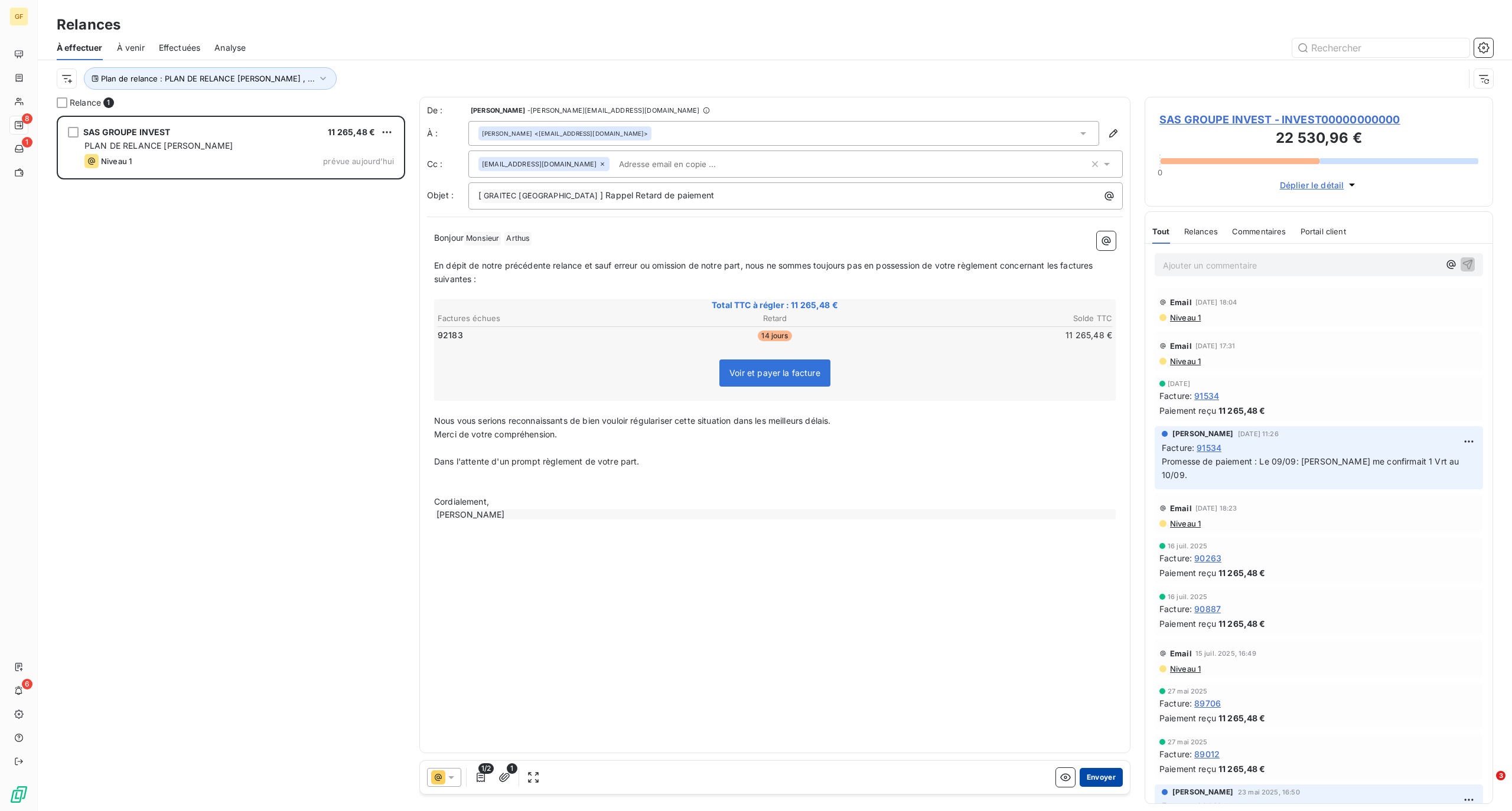
click at [1104, 780] on button "Envoyer" at bounding box center [1101, 777] width 43 height 19
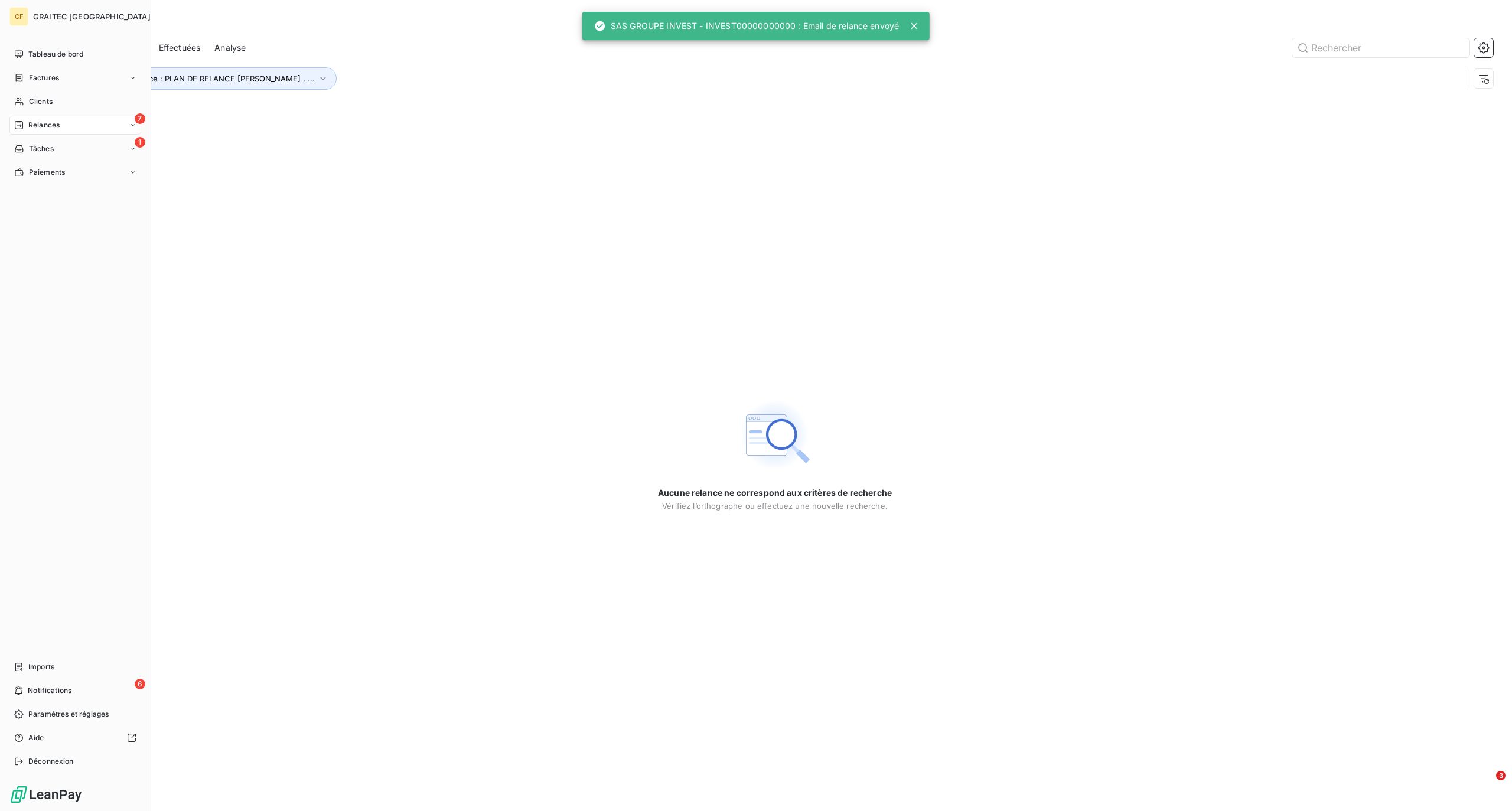
click at [49, 124] on span "Relances" at bounding box center [44, 125] width 32 height 11
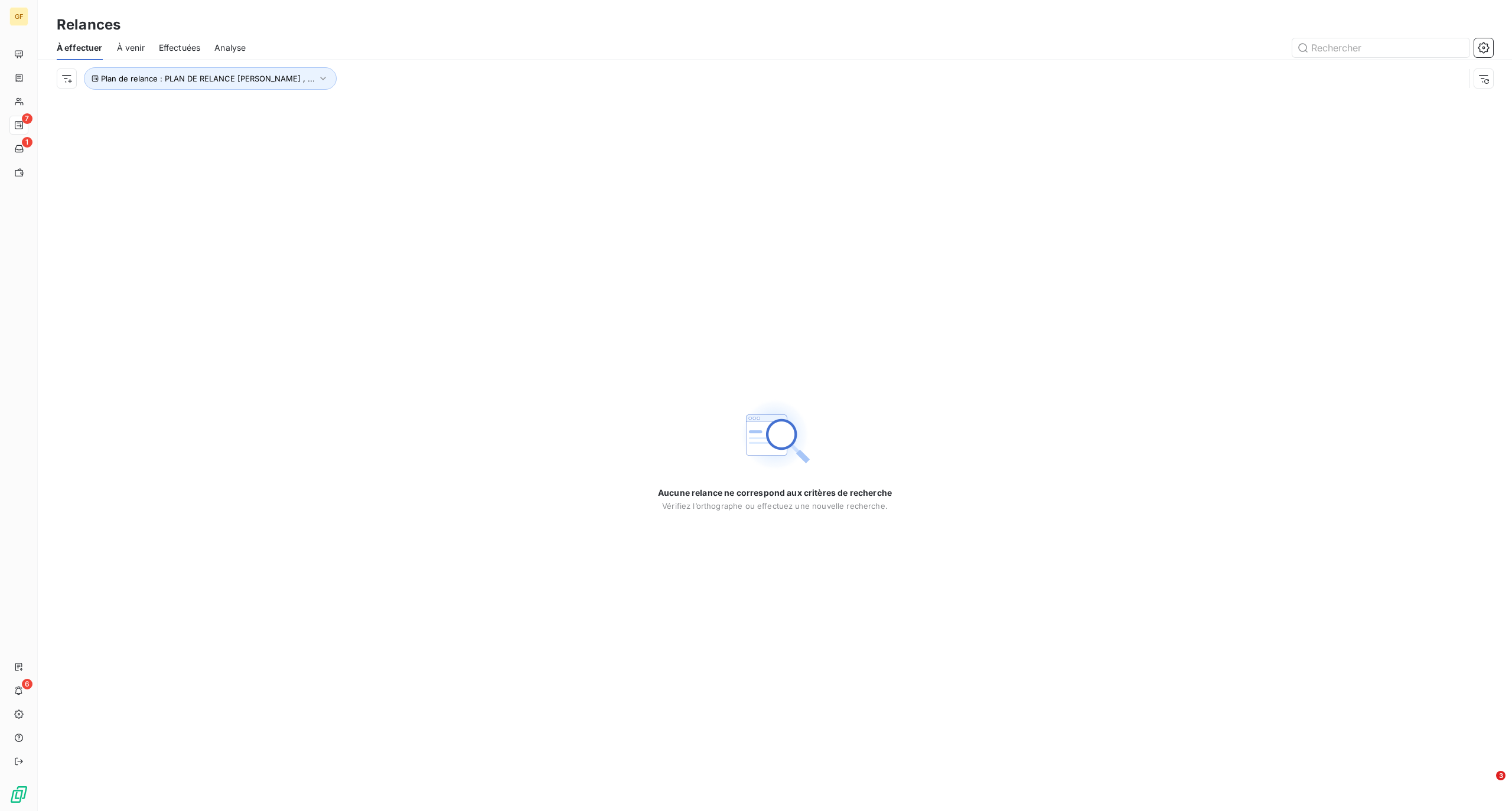
click at [138, 50] on span "À venir" at bounding box center [131, 47] width 28 height 12
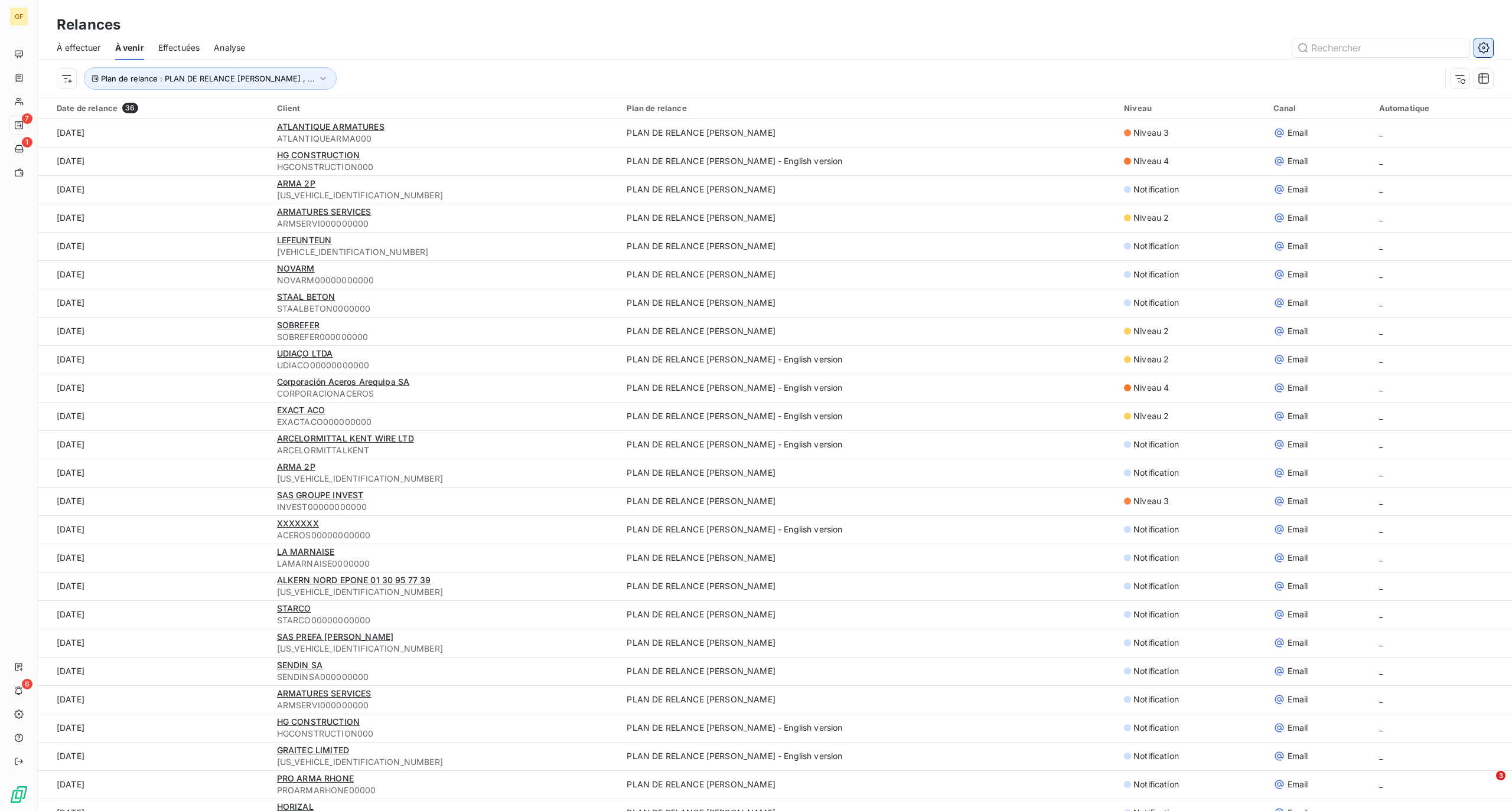
click at [1484, 46] on icon "button" at bounding box center [1484, 48] width 3 height 3
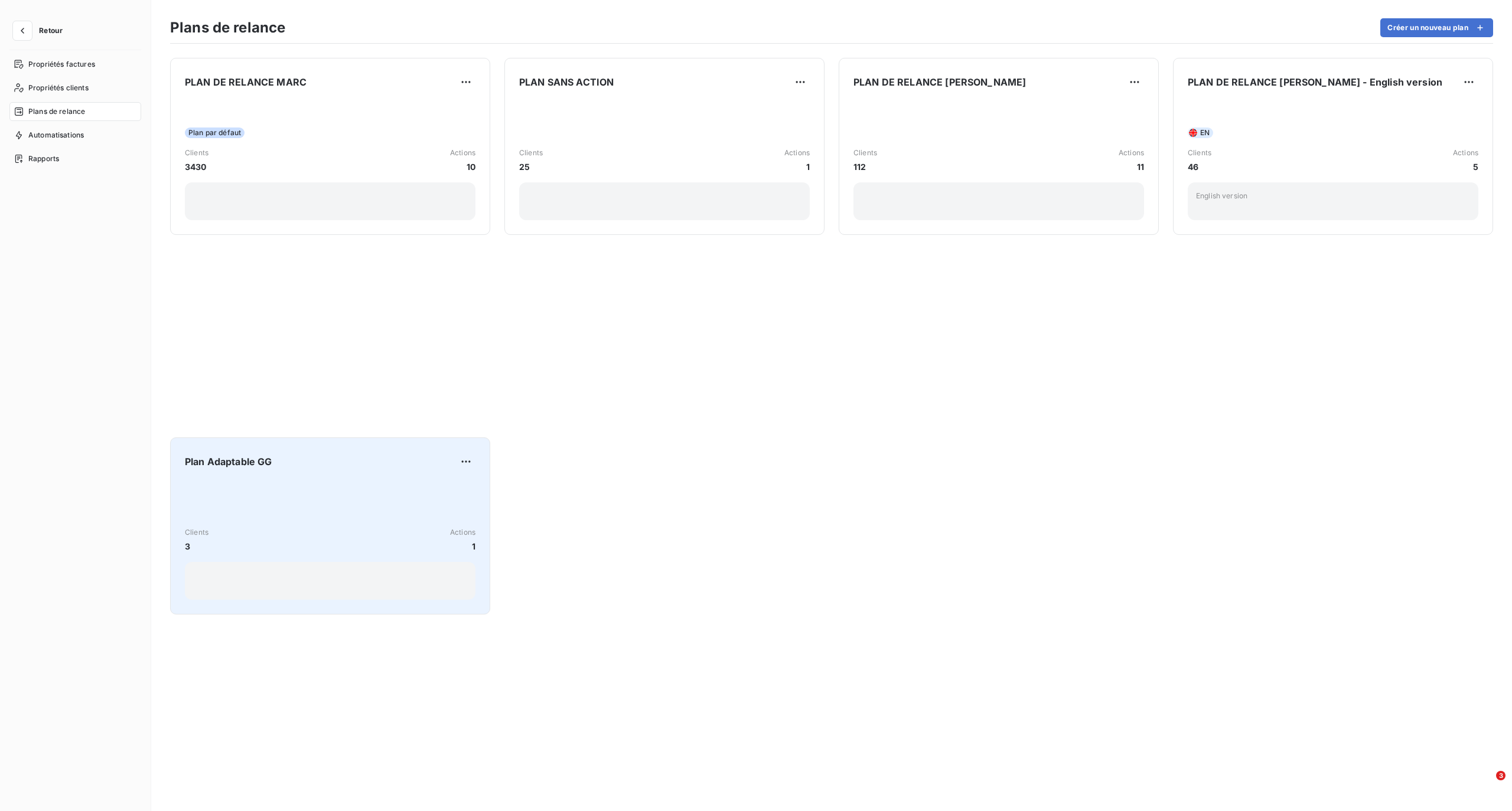
click at [310, 516] on div "Clients 3 Actions 1" at bounding box center [329, 539] width 290 height 119
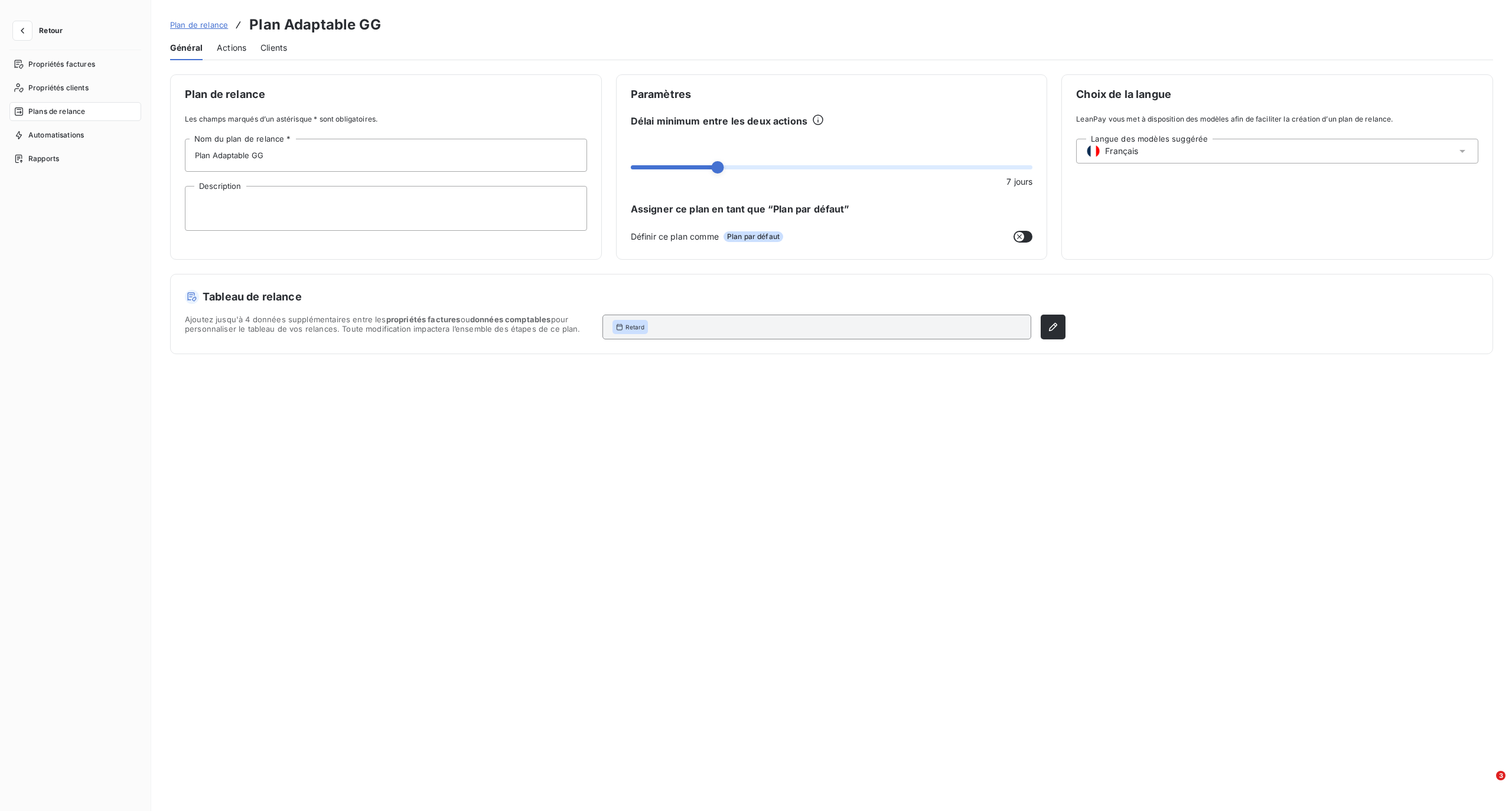
click at [227, 44] on span "Actions" at bounding box center [232, 47] width 29 height 12
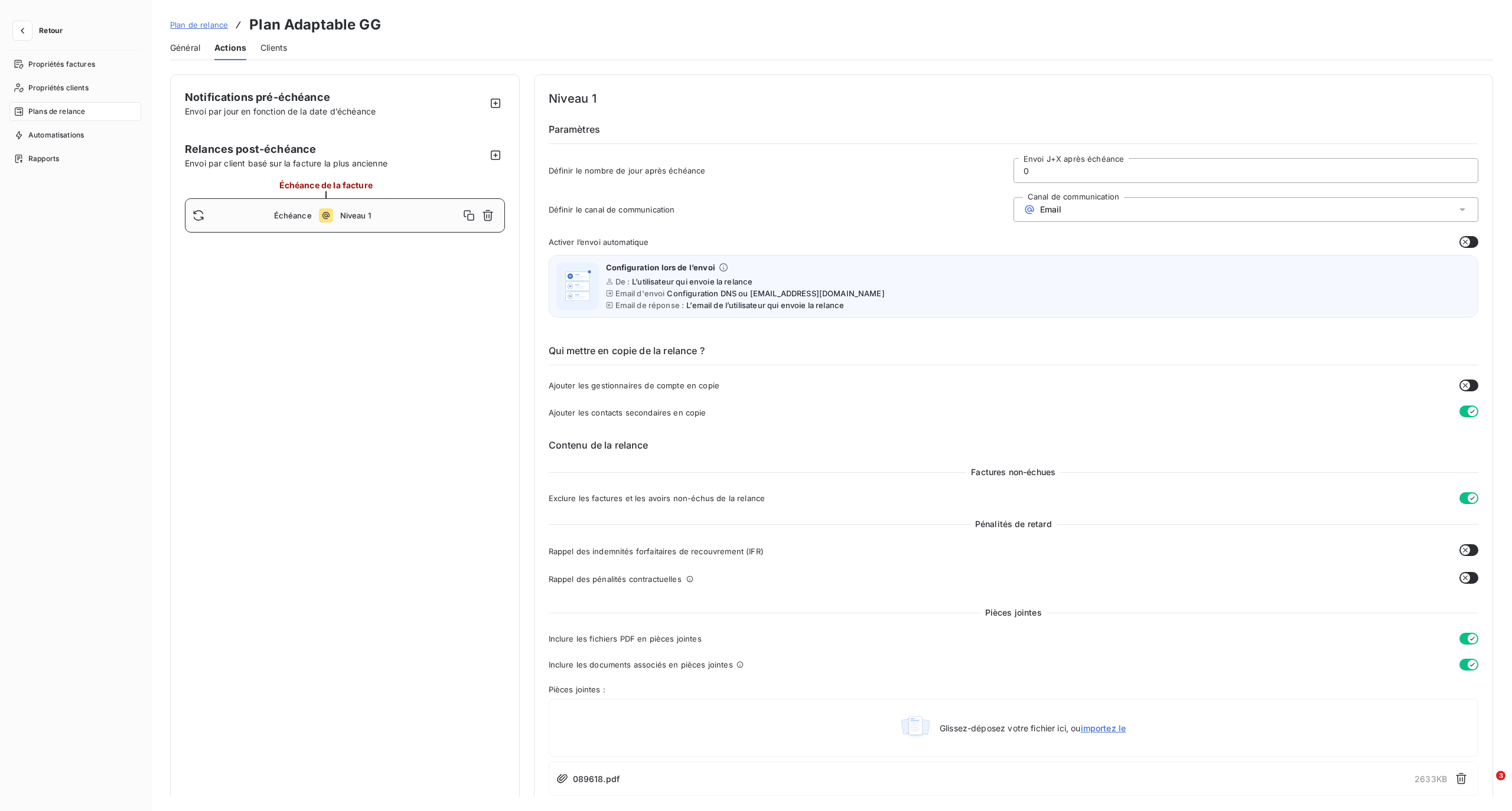
click at [222, 47] on span "Actions" at bounding box center [229, 47] width 32 height 12
click at [18, 28] on icon "button" at bounding box center [22, 30] width 12 height 12
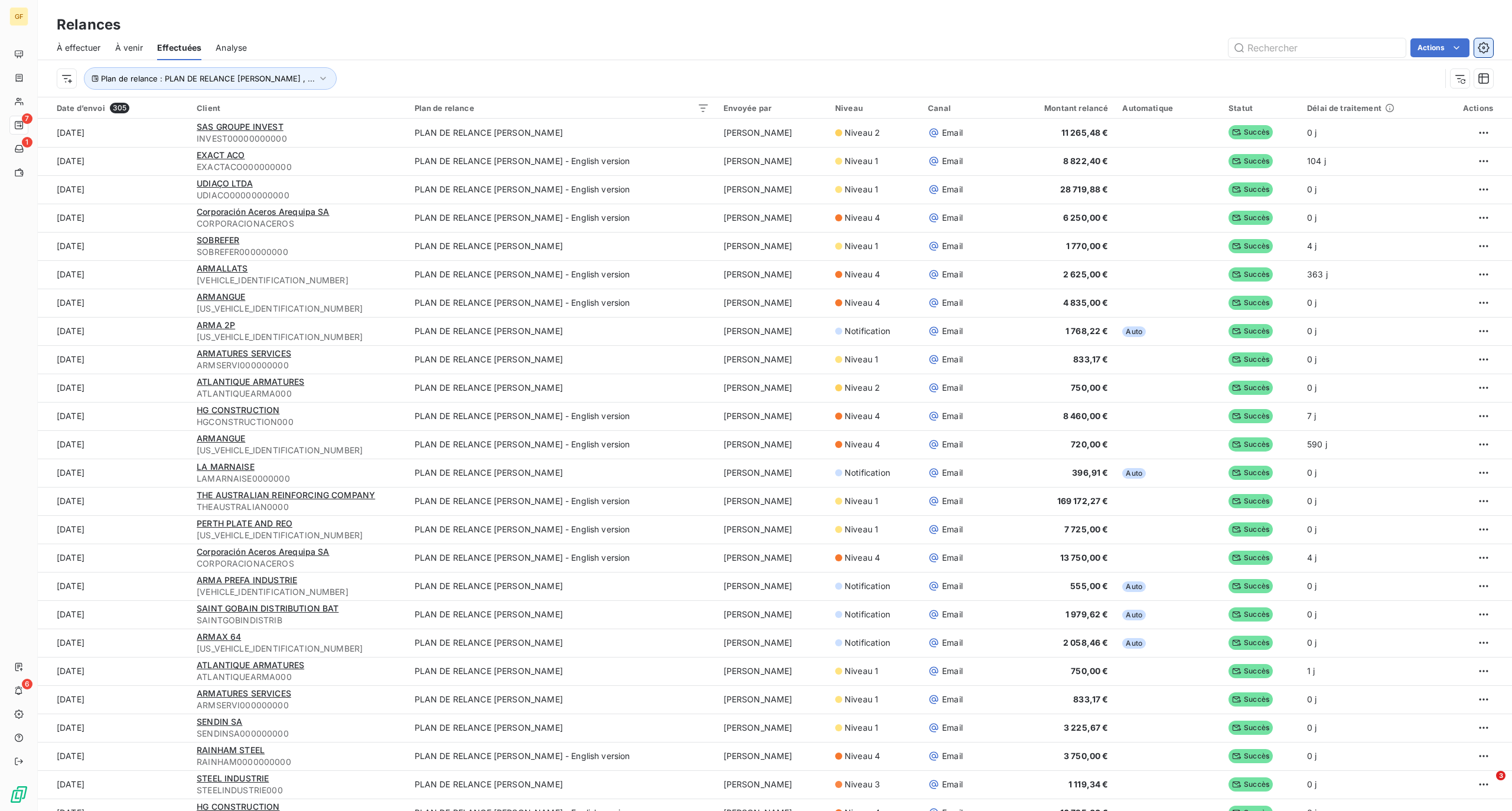
click at [1484, 42] on icon "button" at bounding box center [1483, 47] width 12 height 12
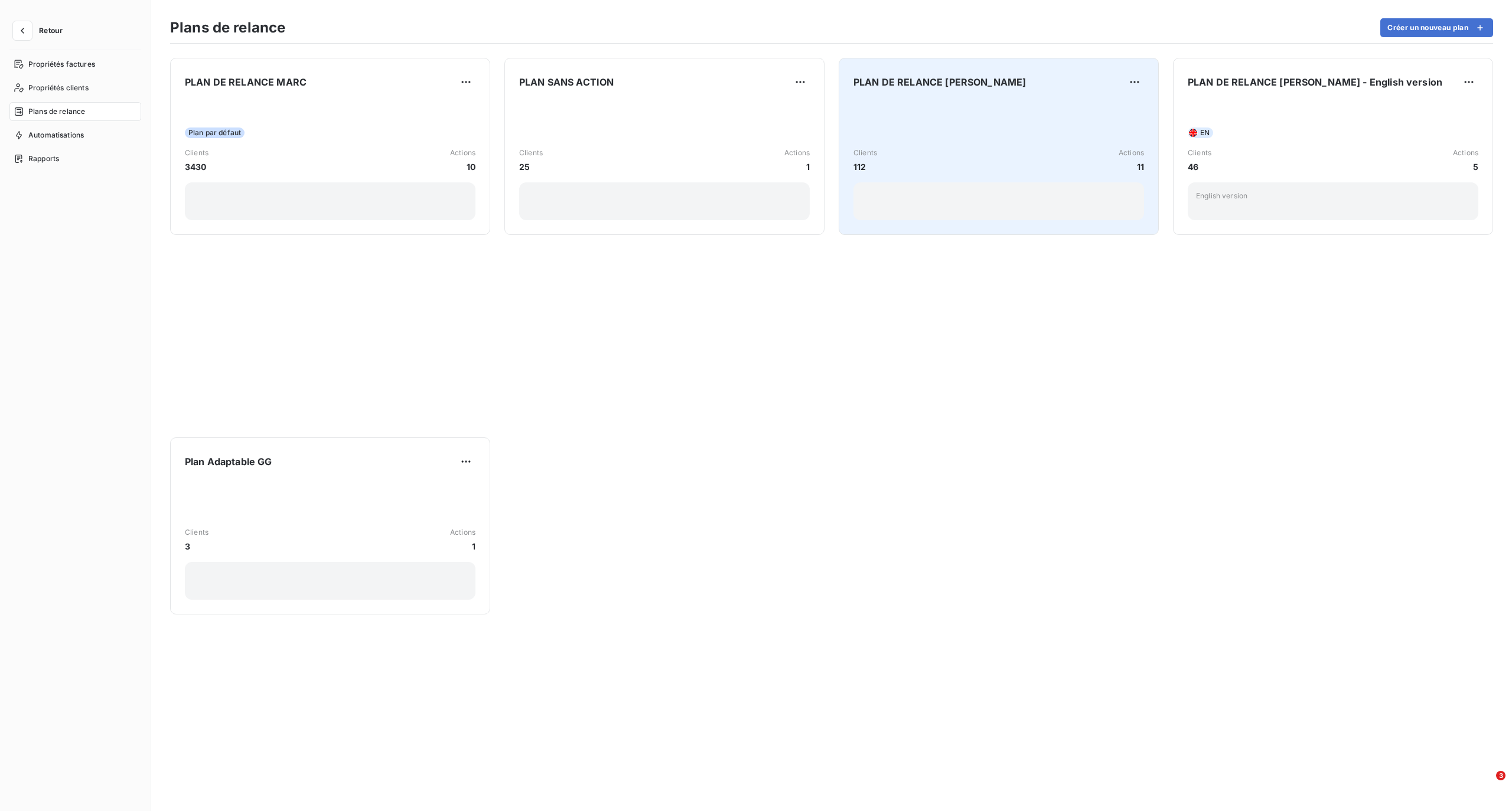
click at [1007, 161] on div "Clients 112 Actions 11" at bounding box center [998, 160] width 290 height 25
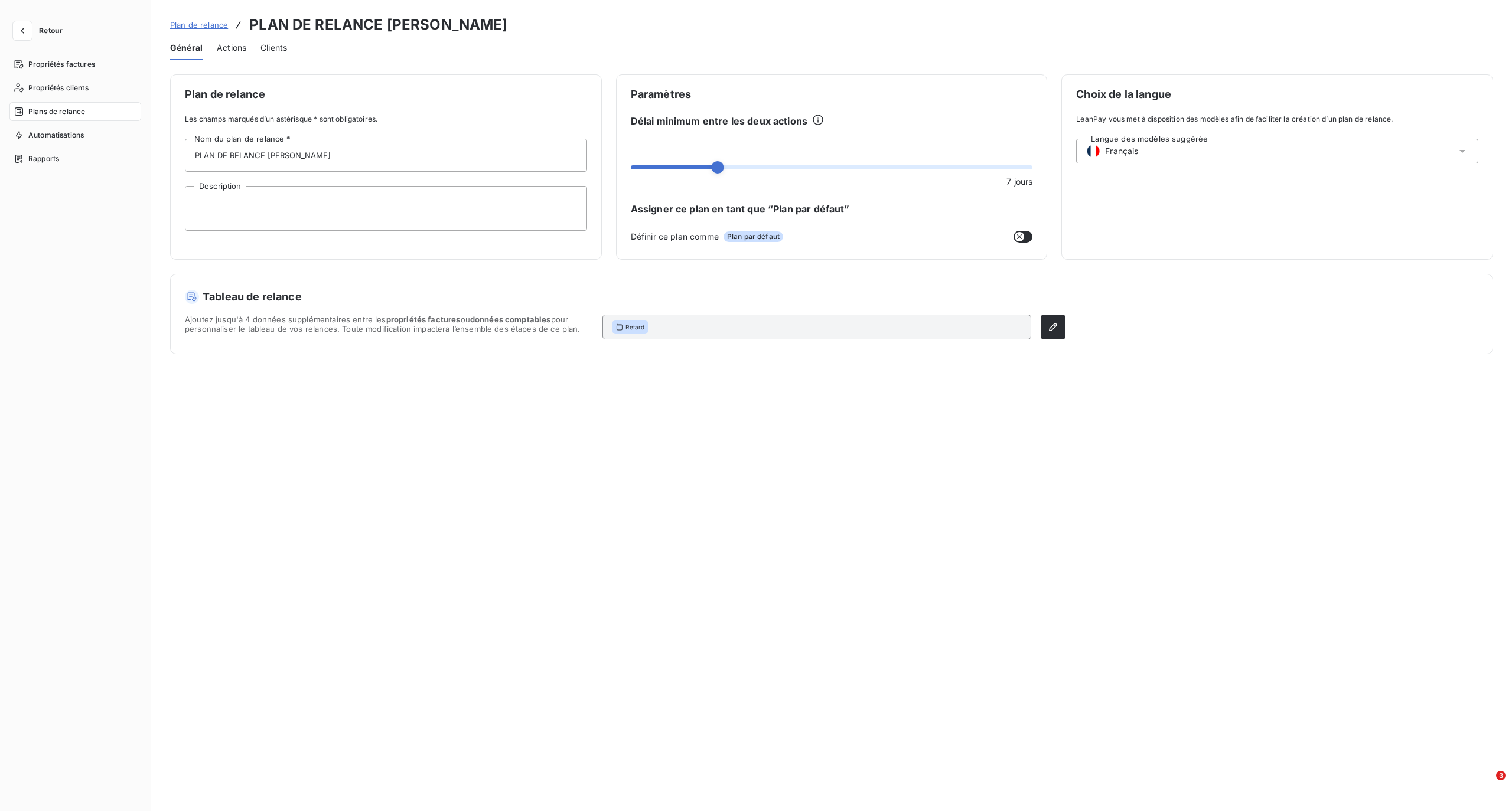
click at [227, 46] on span "Actions" at bounding box center [232, 47] width 29 height 12
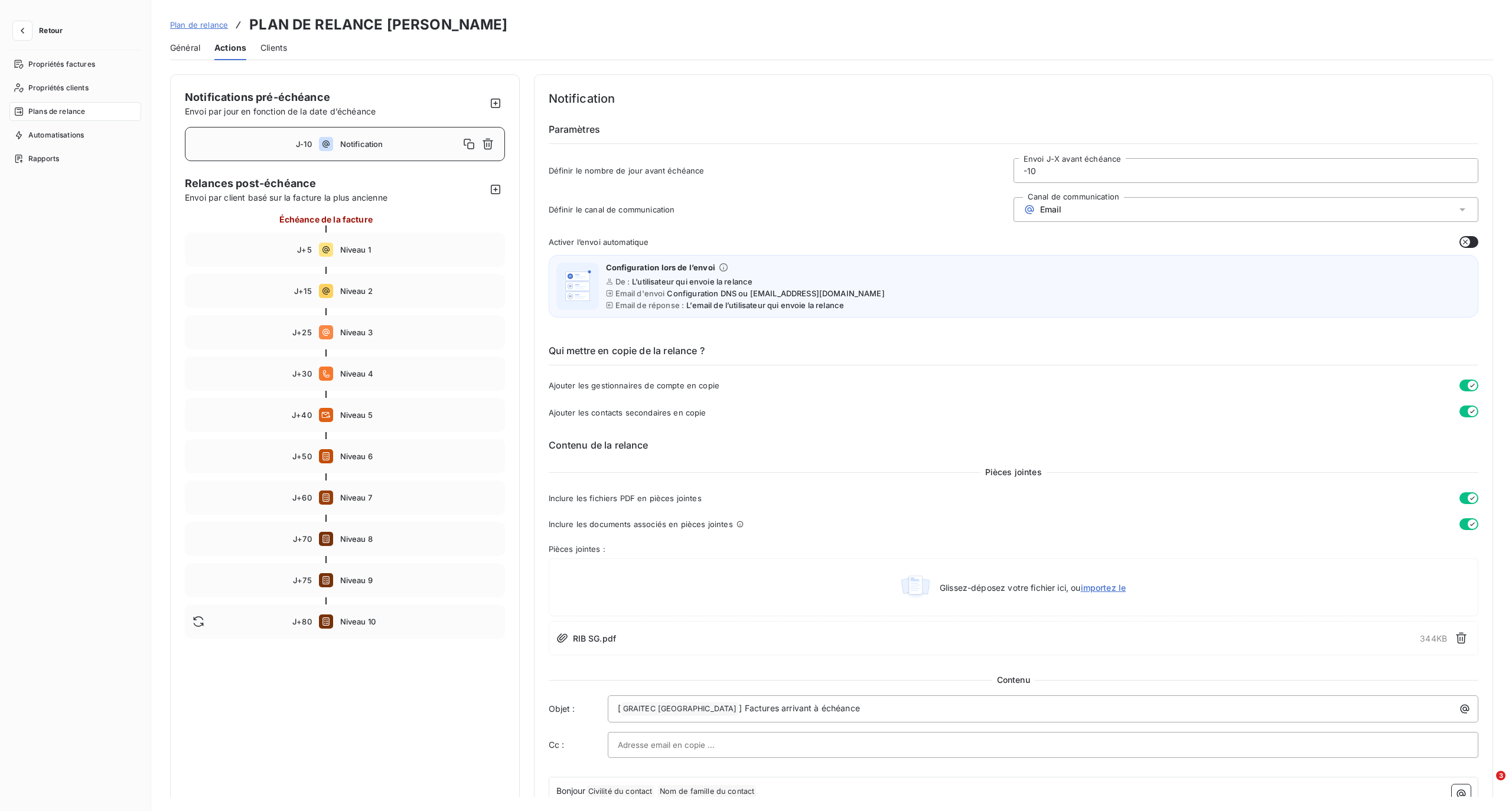
click at [352, 139] on div "Notification" at bounding box center [419, 144] width 157 height 19
click at [346, 237] on div "J+5 Niveau 1" at bounding box center [345, 249] width 320 height 34
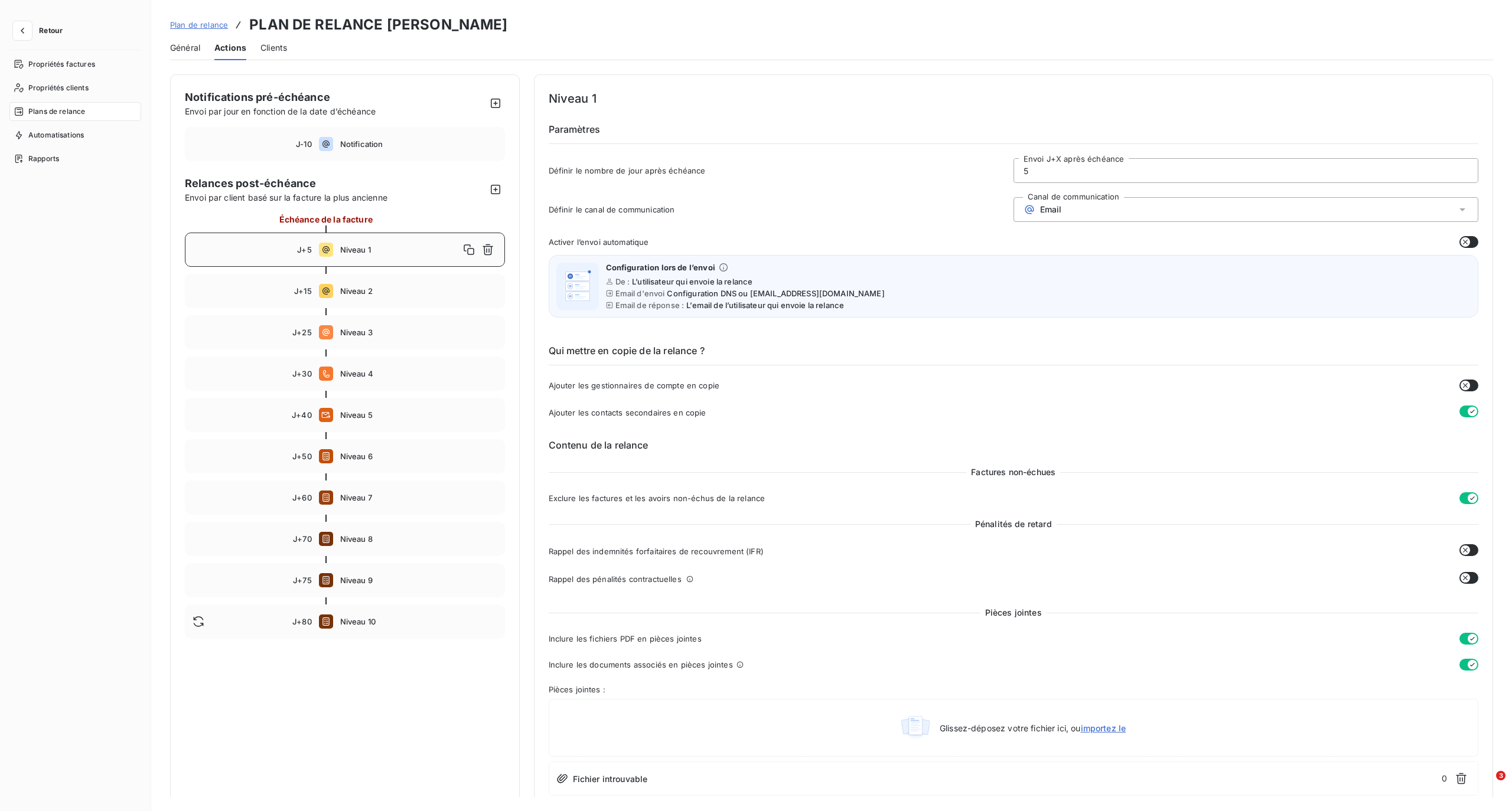
type input "5"
click at [354, 247] on span "Niveau 1" at bounding box center [400, 249] width 119 height 9
click at [227, 42] on span "Actions" at bounding box center [229, 47] width 32 height 12
click at [225, 49] on span "Actions" at bounding box center [229, 47] width 32 height 12
click at [202, 26] on span "Plan de relance" at bounding box center [199, 25] width 58 height 9
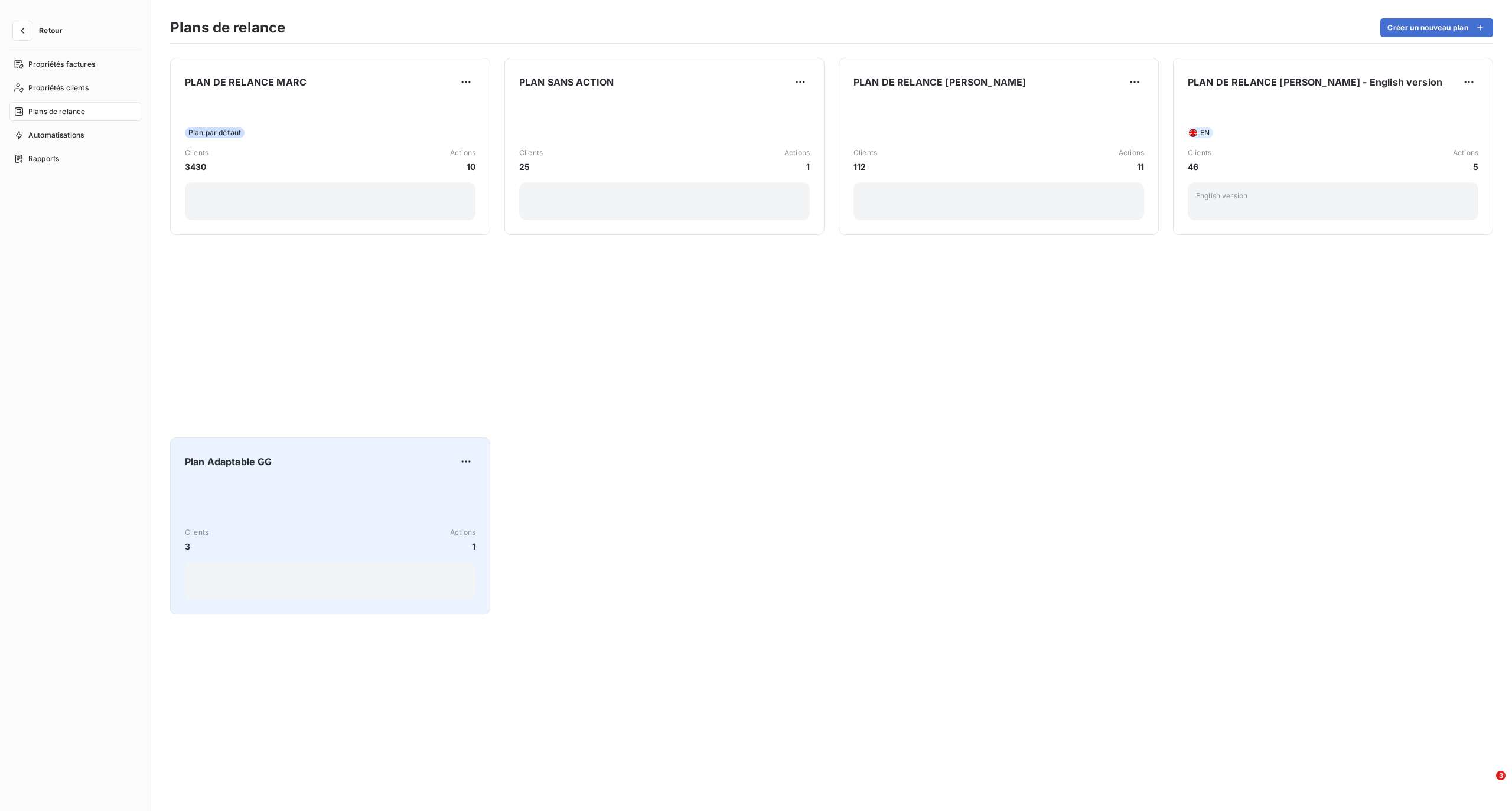
click at [341, 579] on div at bounding box center [329, 580] width 290 height 38
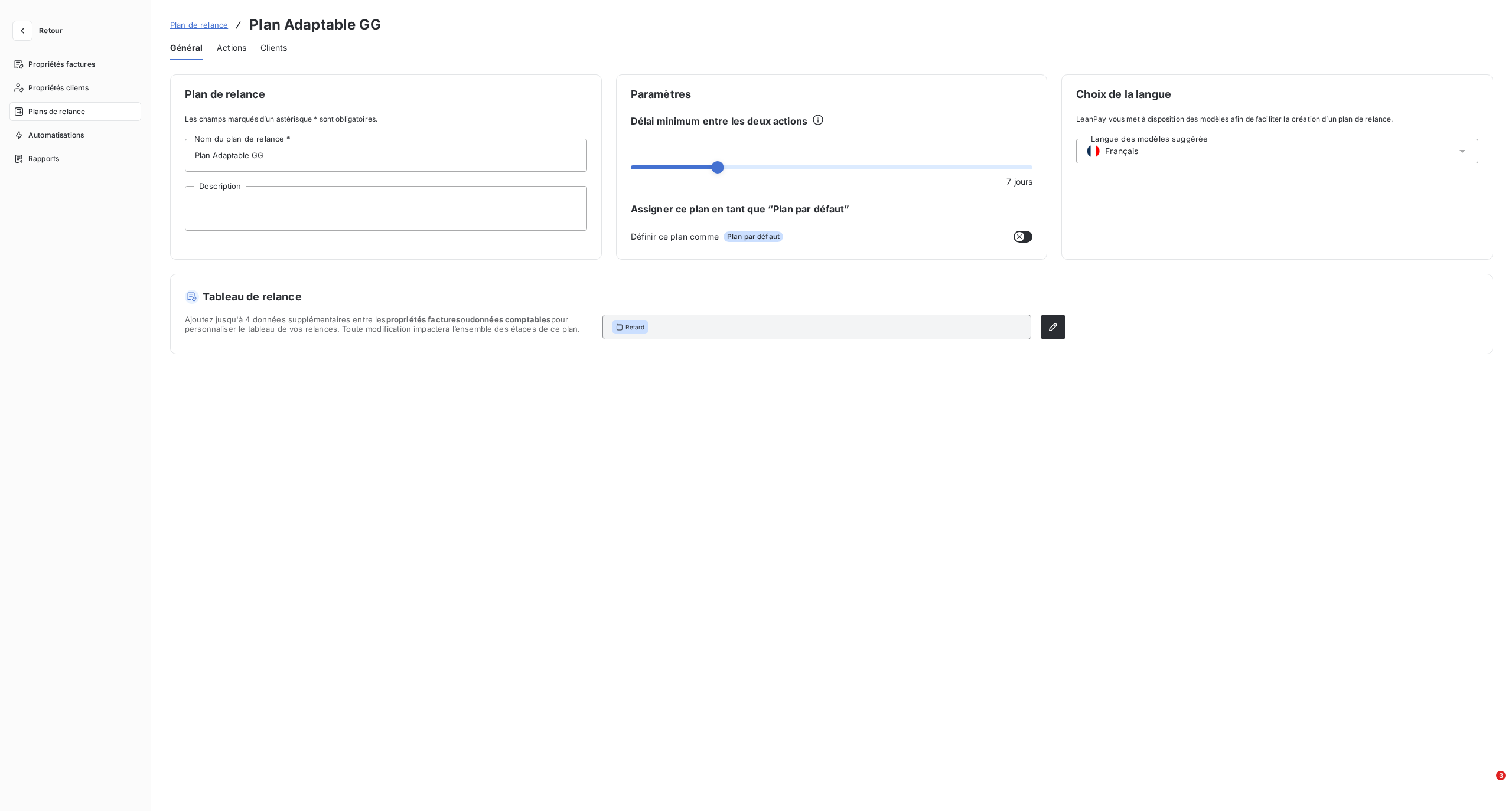
click at [239, 52] on span "Actions" at bounding box center [232, 47] width 29 height 12
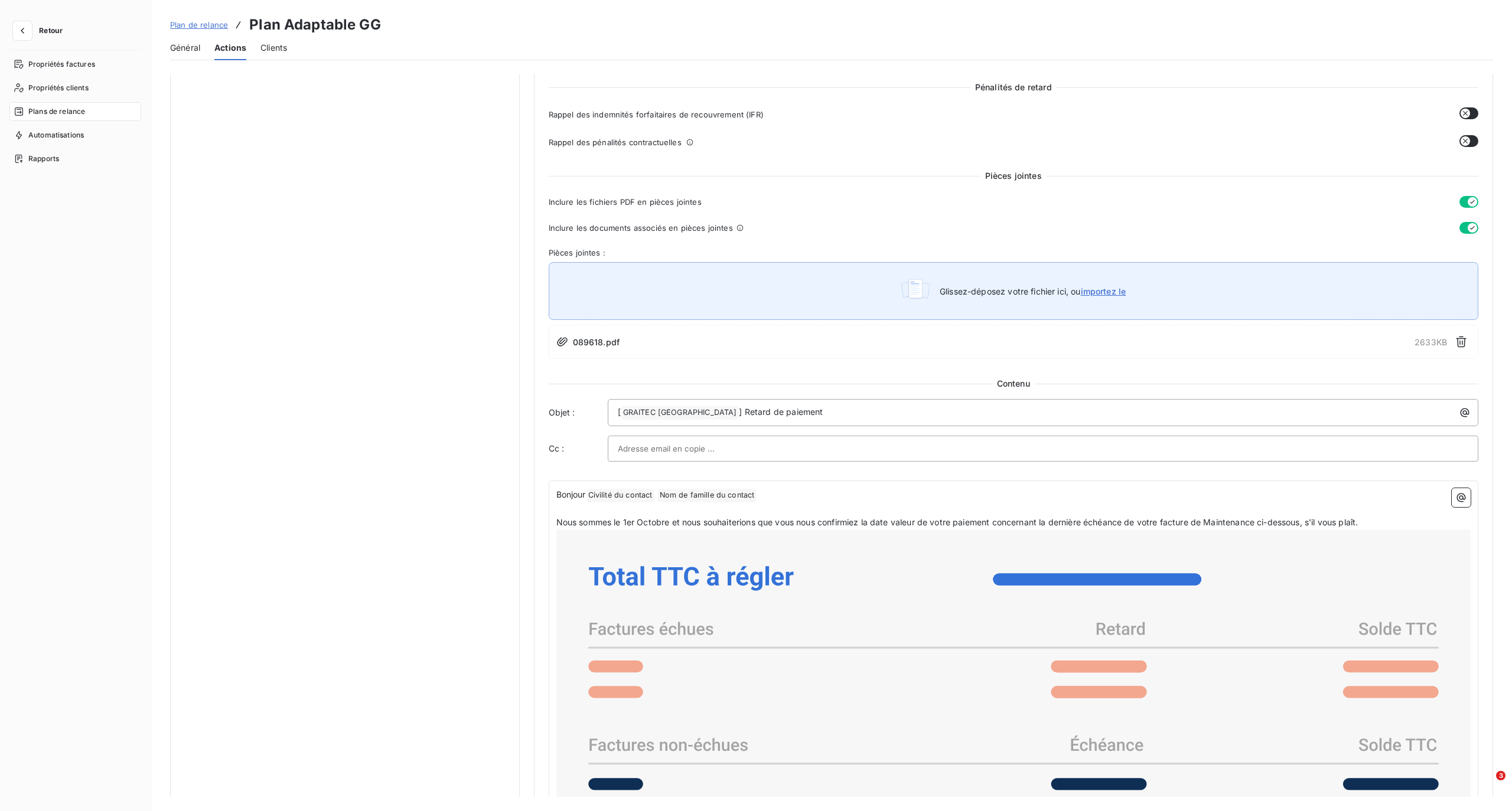
scroll to position [472, 0]
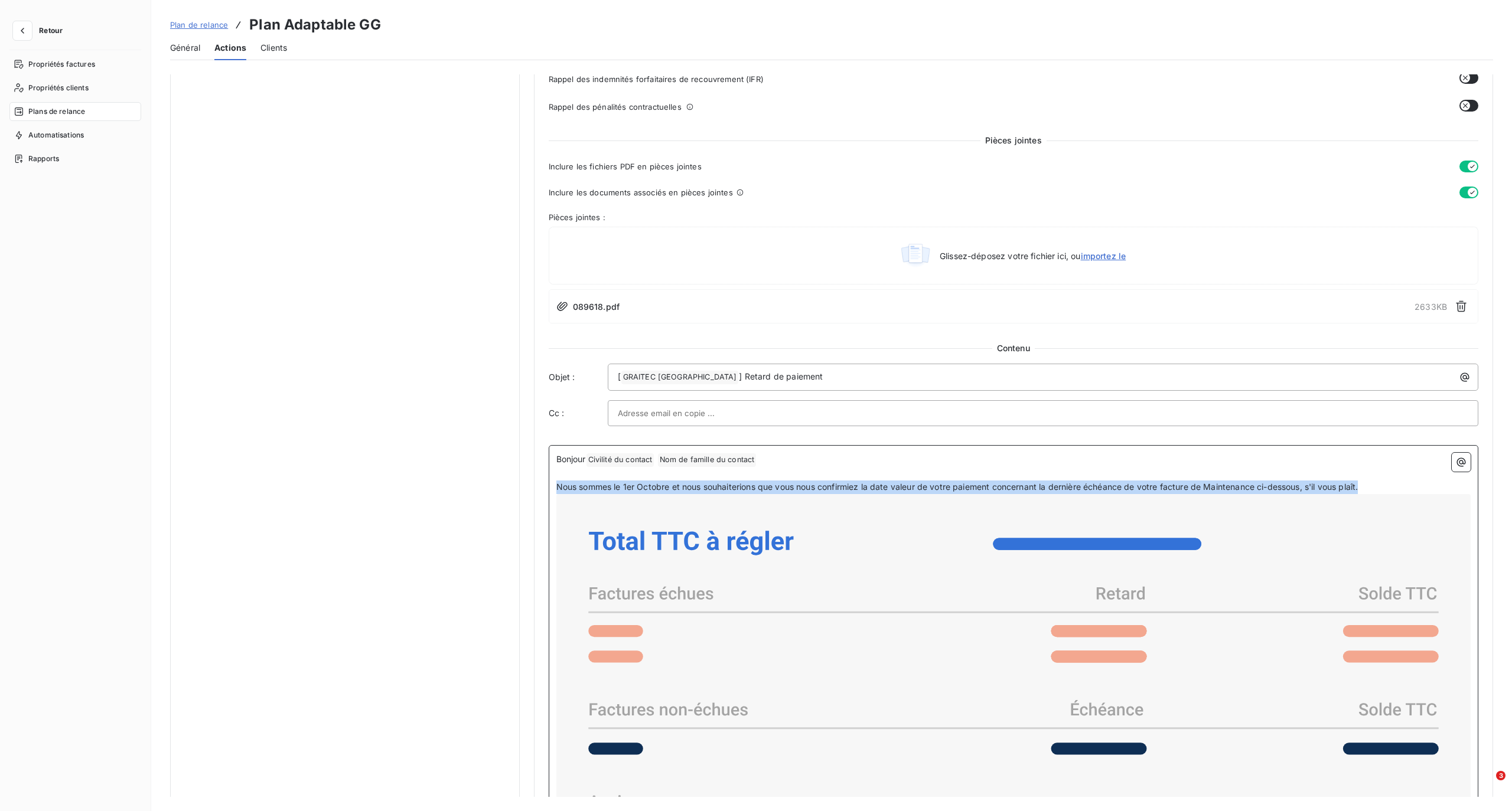
drag, startPoint x: 1378, startPoint y: 482, endPoint x: 525, endPoint y: 490, distance: 853.0
click at [525, 490] on div "Notifications pré-échéance Envoi par jour en fonction de la date d’échéance Rel…" at bounding box center [831, 379] width 1323 height 1554
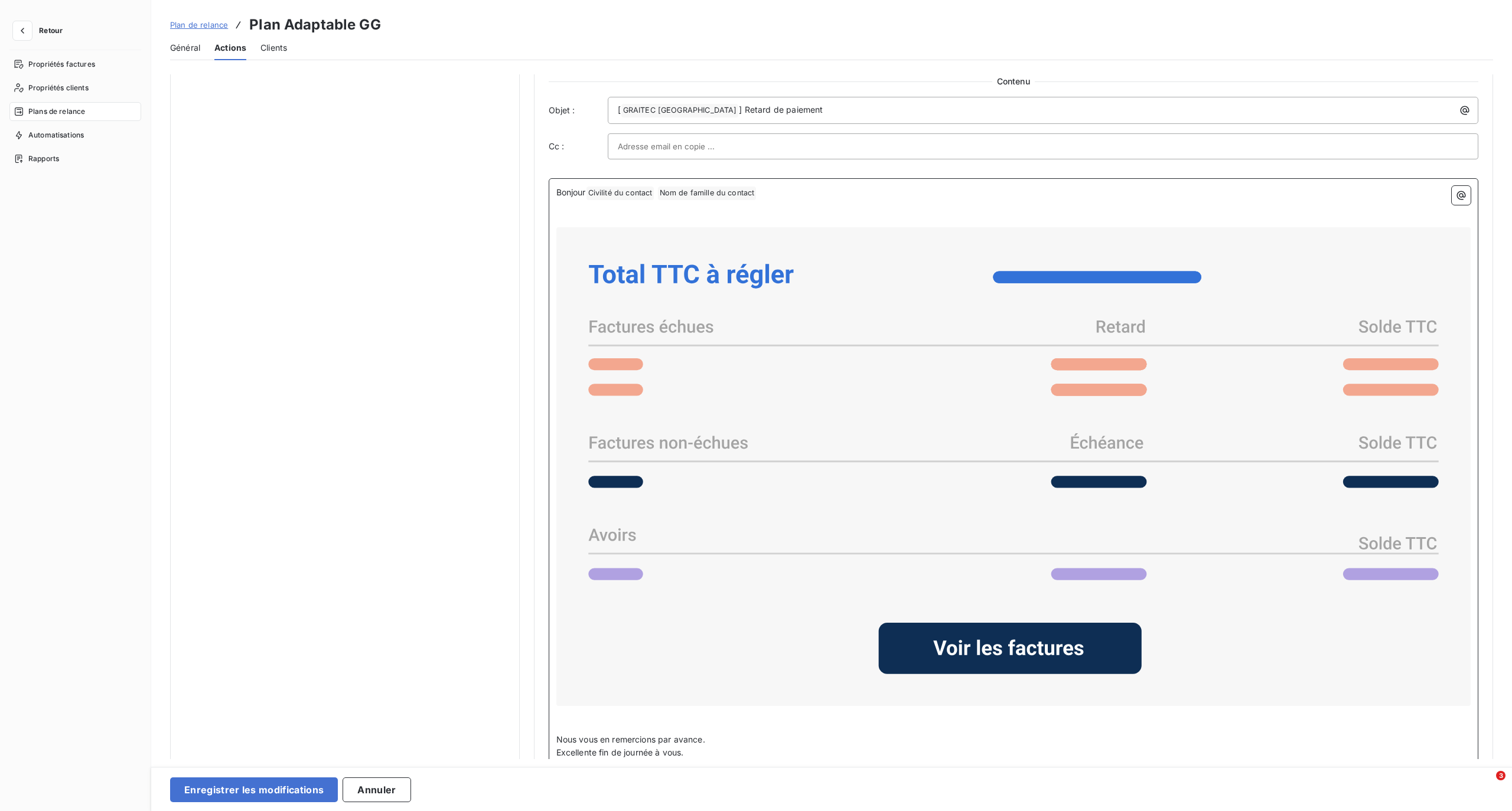
scroll to position [866, 0]
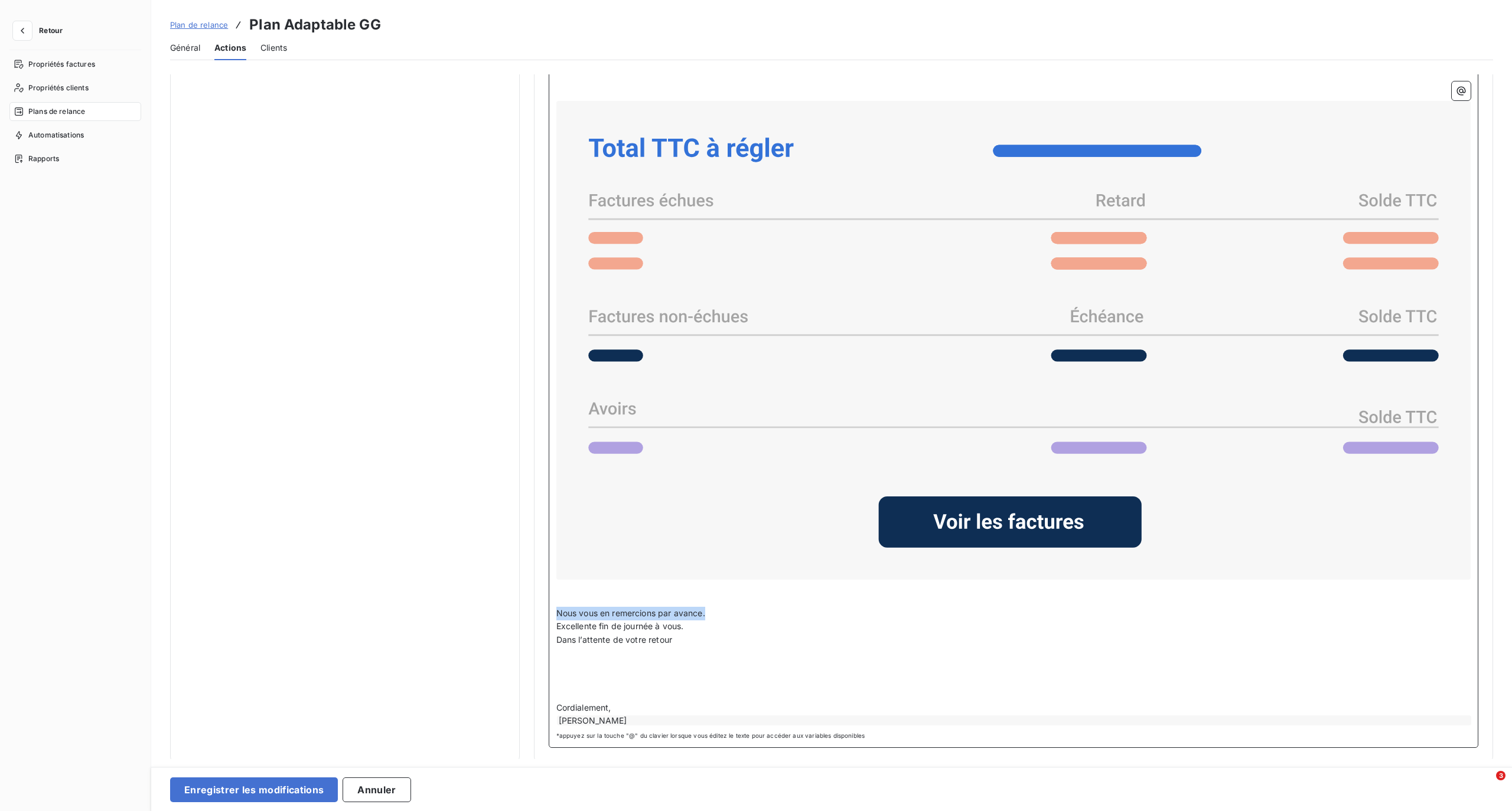
drag, startPoint x: 558, startPoint y: 617, endPoint x: 721, endPoint y: 609, distance: 163.2
click at [721, 609] on p "Nous vous en remercions par avance." at bounding box center [1014, 614] width 915 height 14
click at [254, 789] on button "Enregistrer les modifications" at bounding box center [254, 789] width 168 height 25
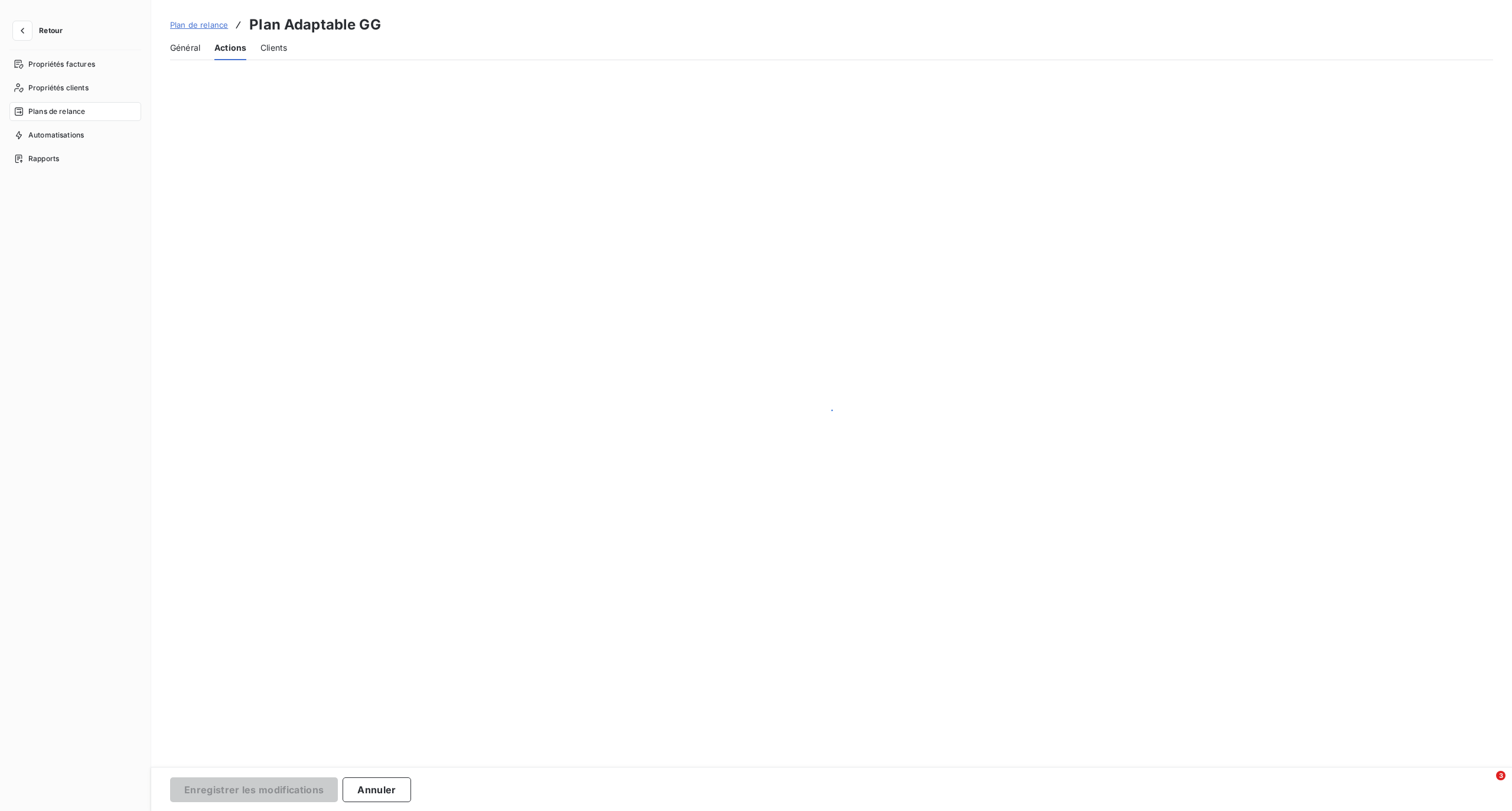
scroll to position [0, 0]
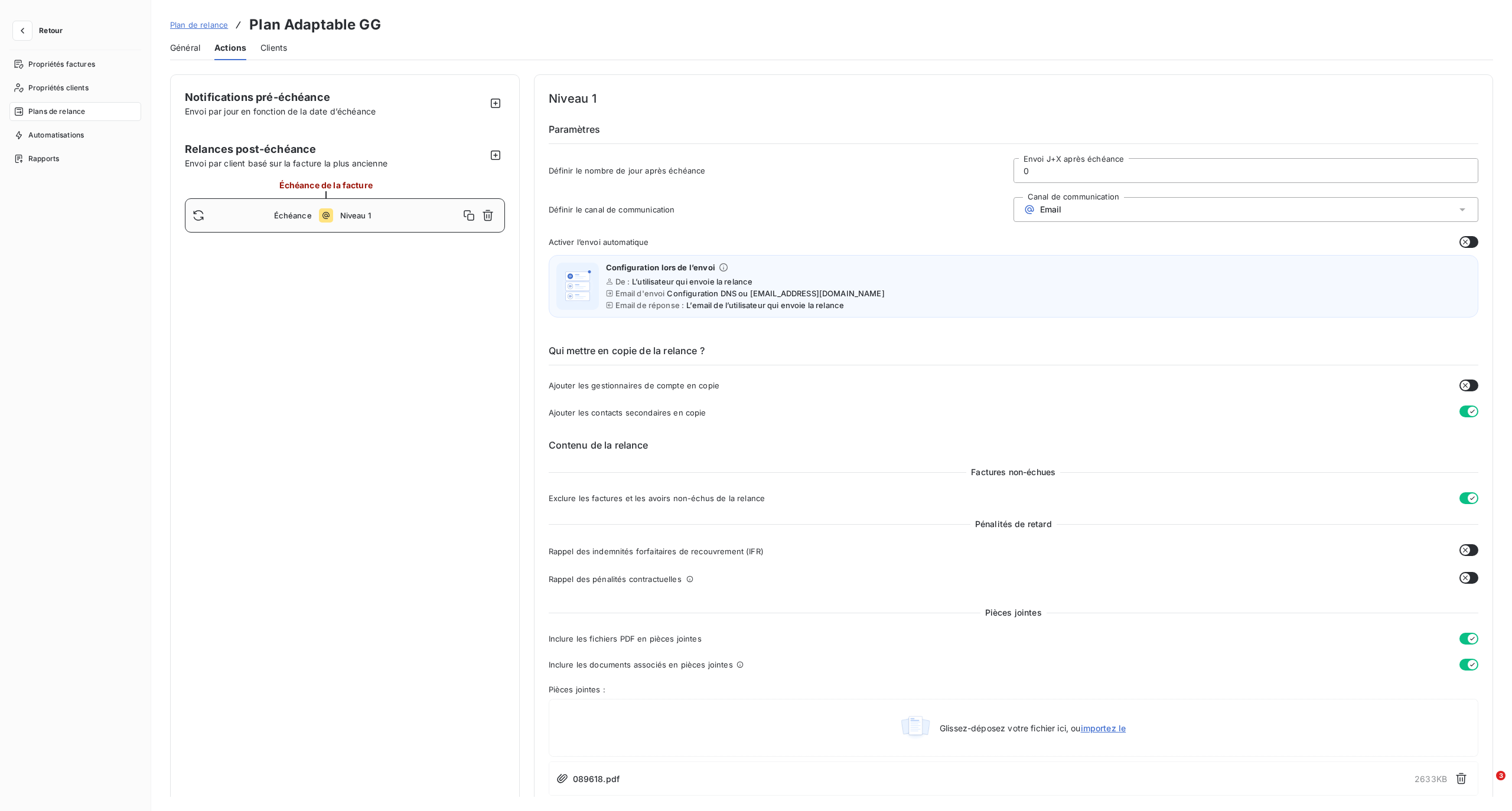
click at [314, 219] on div "Échéance Niveau 1" at bounding box center [345, 215] width 320 height 34
click at [321, 217] on icon at bounding box center [326, 215] width 14 height 14
click at [470, 222] on button "button" at bounding box center [469, 215] width 19 height 19
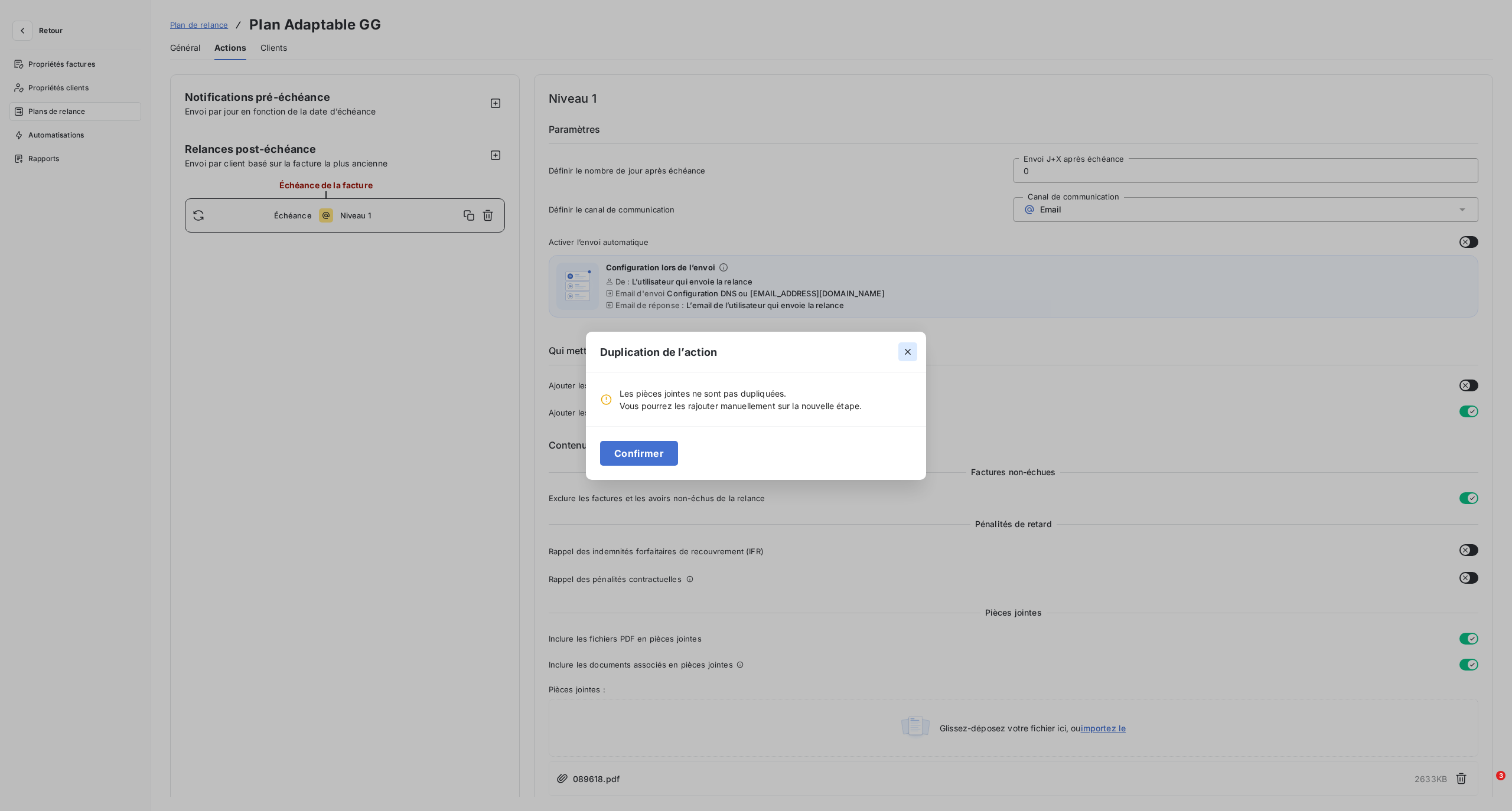
click at [907, 349] on icon "button" at bounding box center [907, 352] width 12 height 12
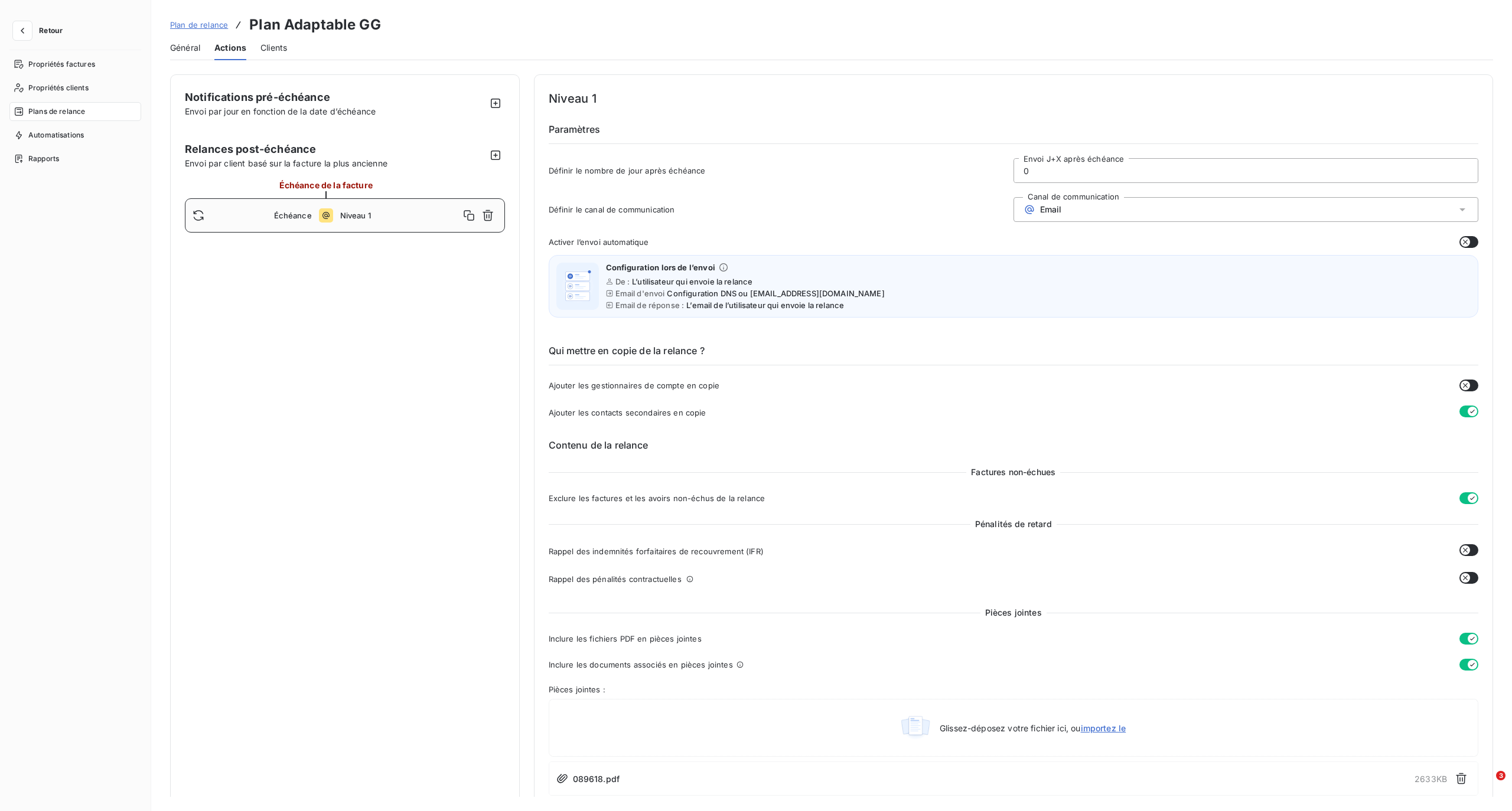
click at [350, 214] on span "Niveau 1" at bounding box center [400, 215] width 119 height 9
click at [320, 215] on icon at bounding box center [326, 215] width 14 height 14
click at [1056, 171] on input "0" at bounding box center [1246, 170] width 463 height 24
click at [491, 154] on icon "button" at bounding box center [495, 155] width 12 height 12
type input "10"
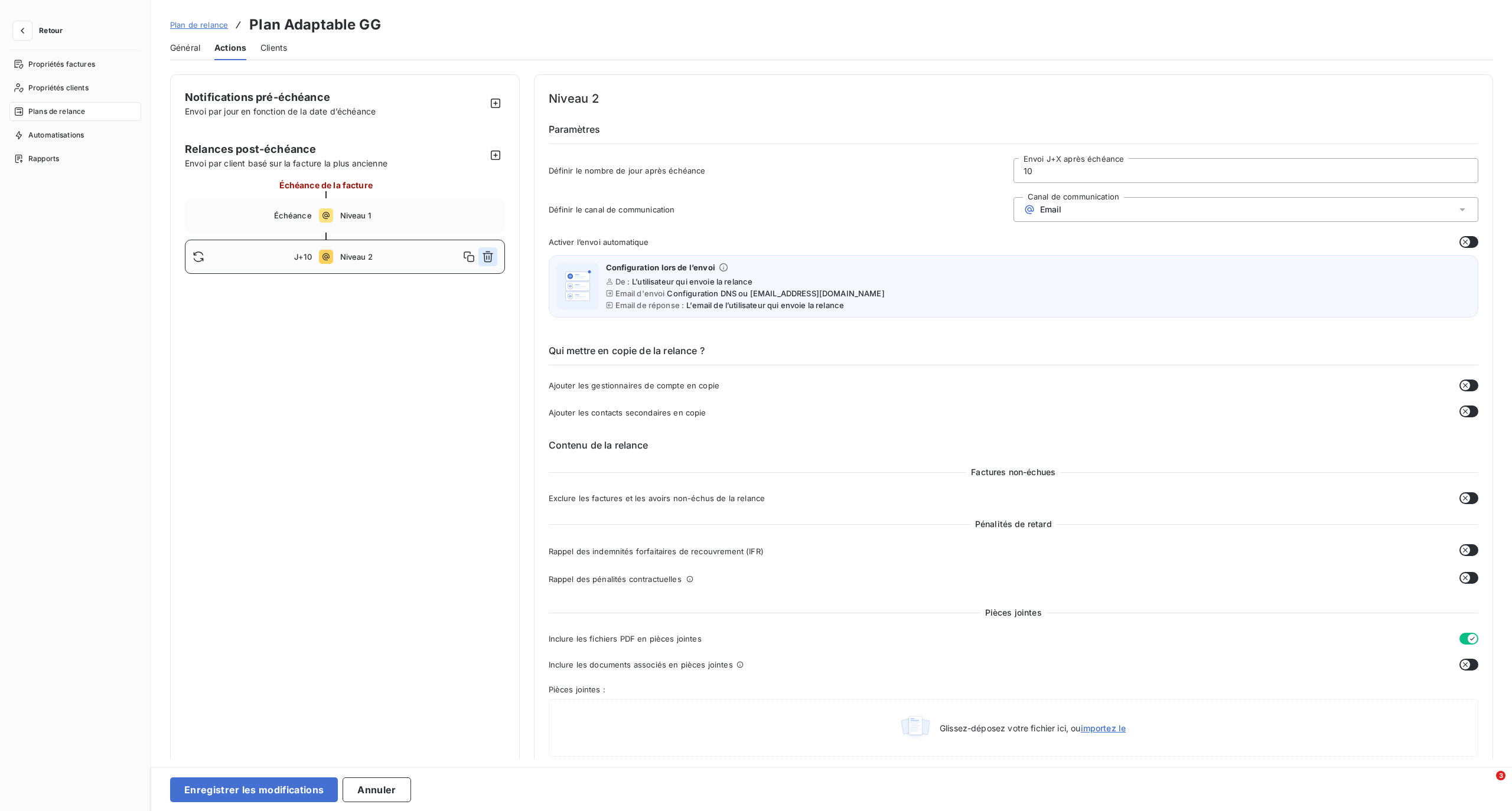
click at [484, 257] on icon "button" at bounding box center [487, 256] width 12 height 12
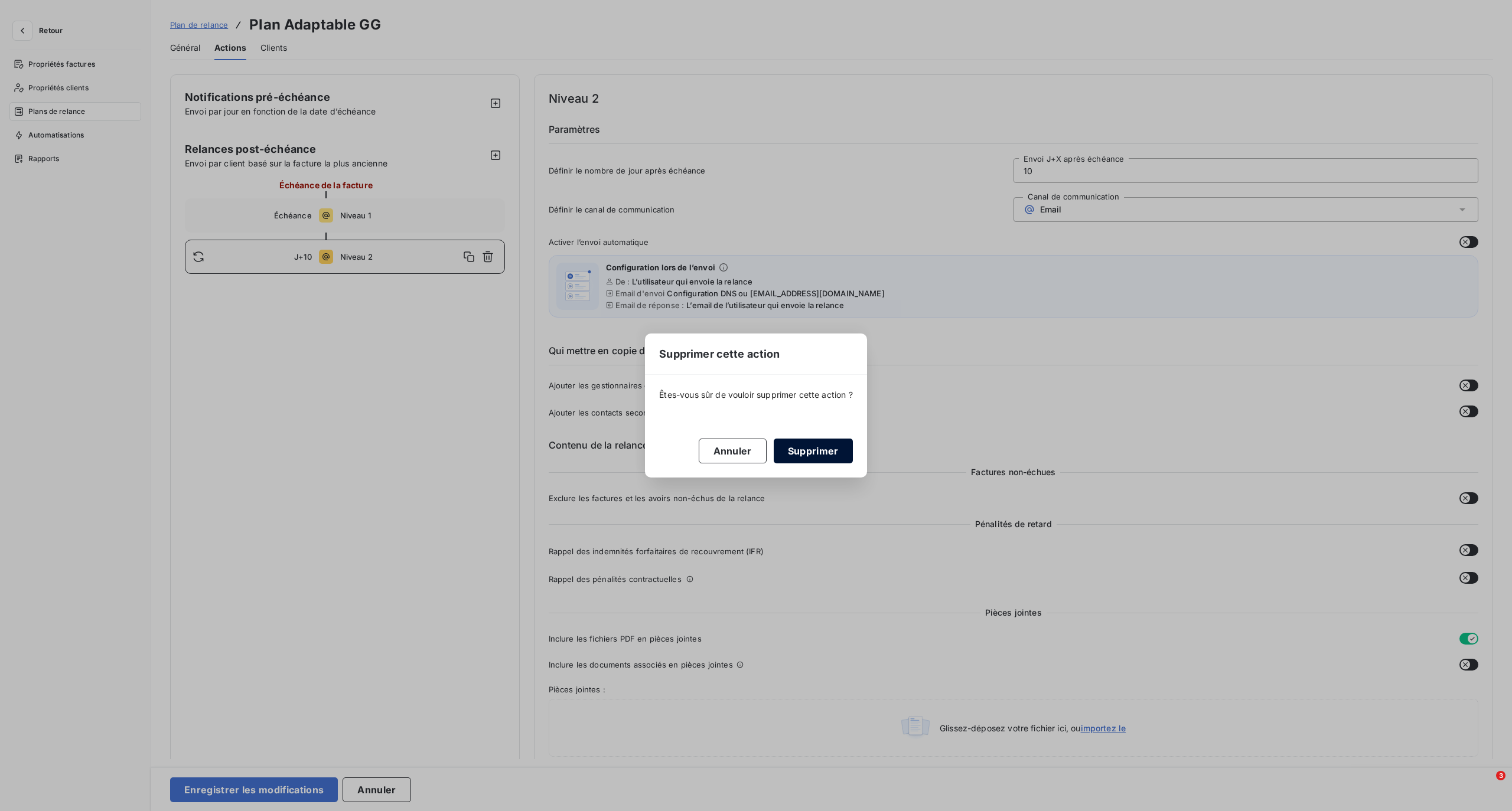
click at [831, 451] on button "Supprimer" at bounding box center [813, 451] width 79 height 25
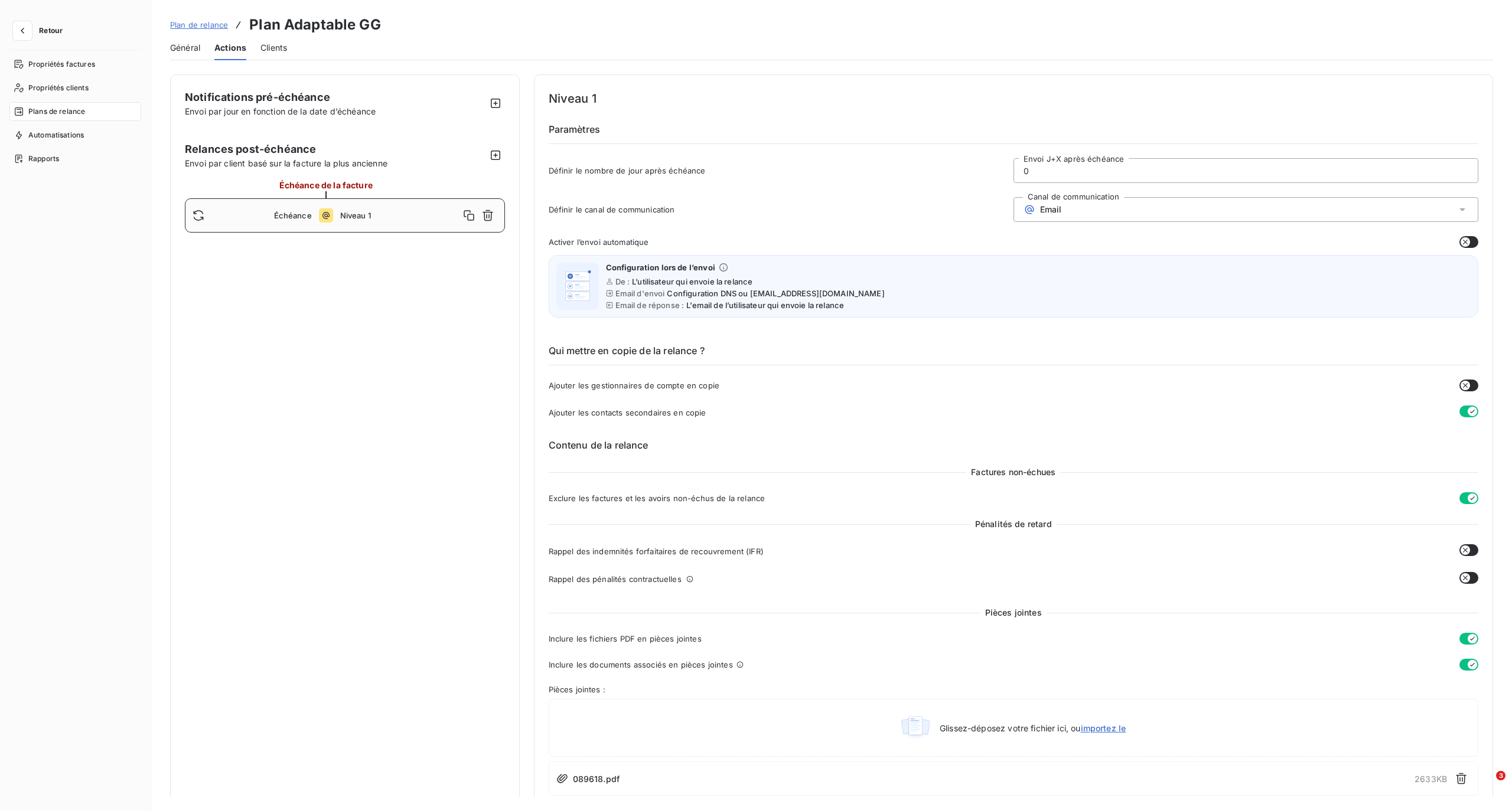
drag, startPoint x: 355, startPoint y: 215, endPoint x: 348, endPoint y: 212, distance: 7.6
click at [348, 212] on span "Niveau 1" at bounding box center [400, 215] width 119 height 9
click at [22, 31] on icon "button" at bounding box center [22, 31] width 4 height 6
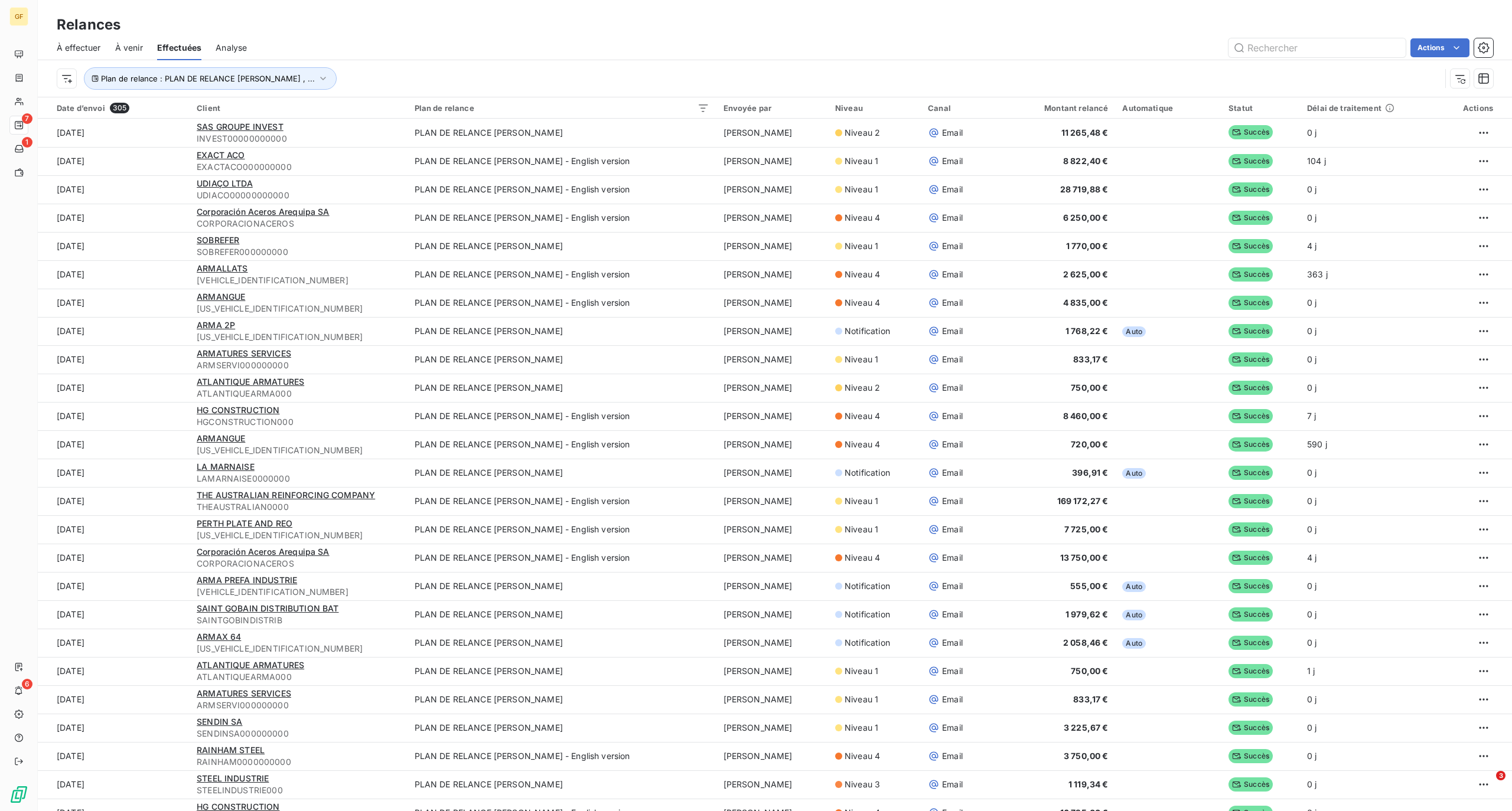
click at [131, 46] on span "À venir" at bounding box center [129, 47] width 28 height 12
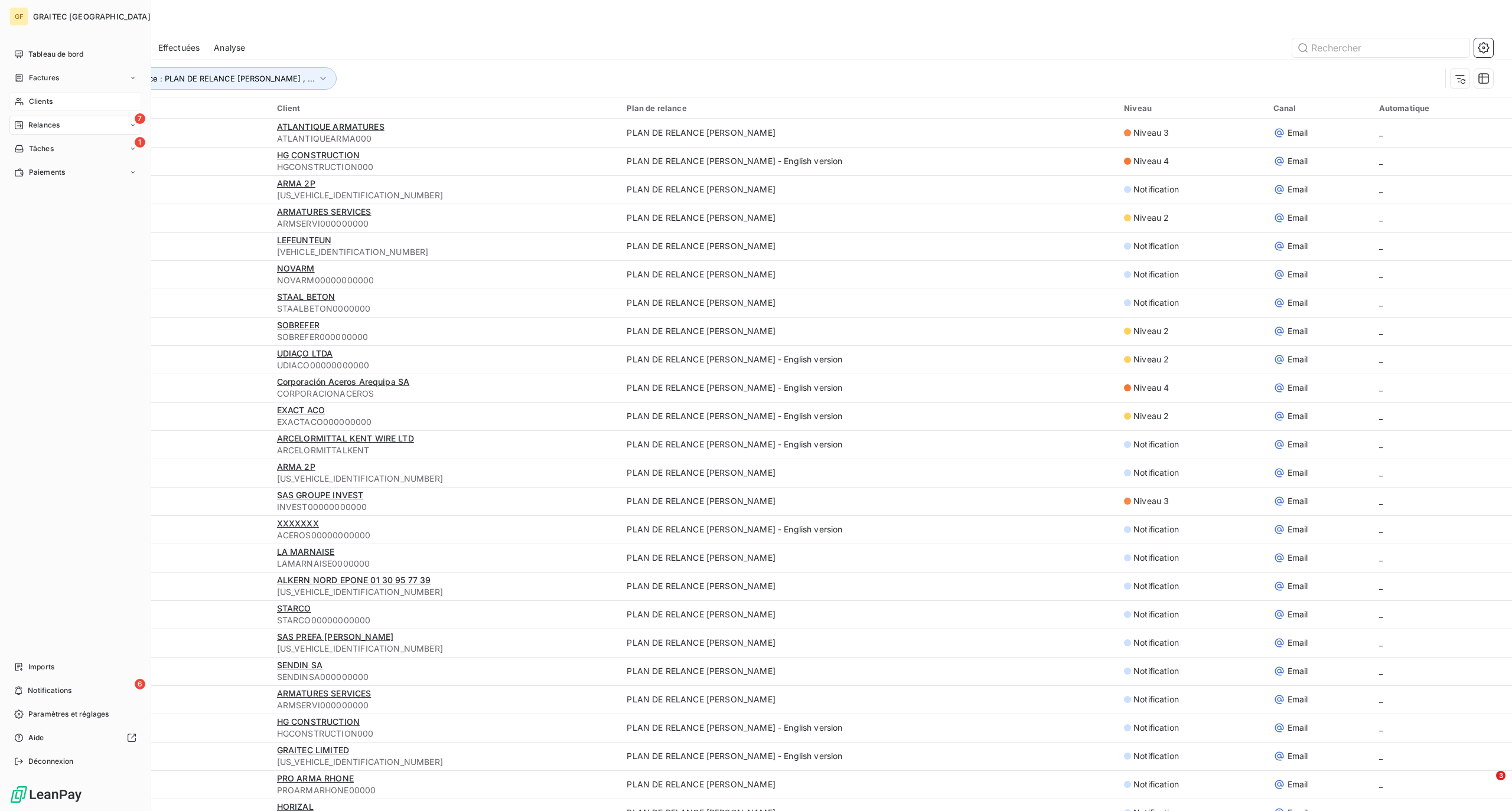
click at [36, 95] on div "Clients" at bounding box center [75, 102] width 132 height 19
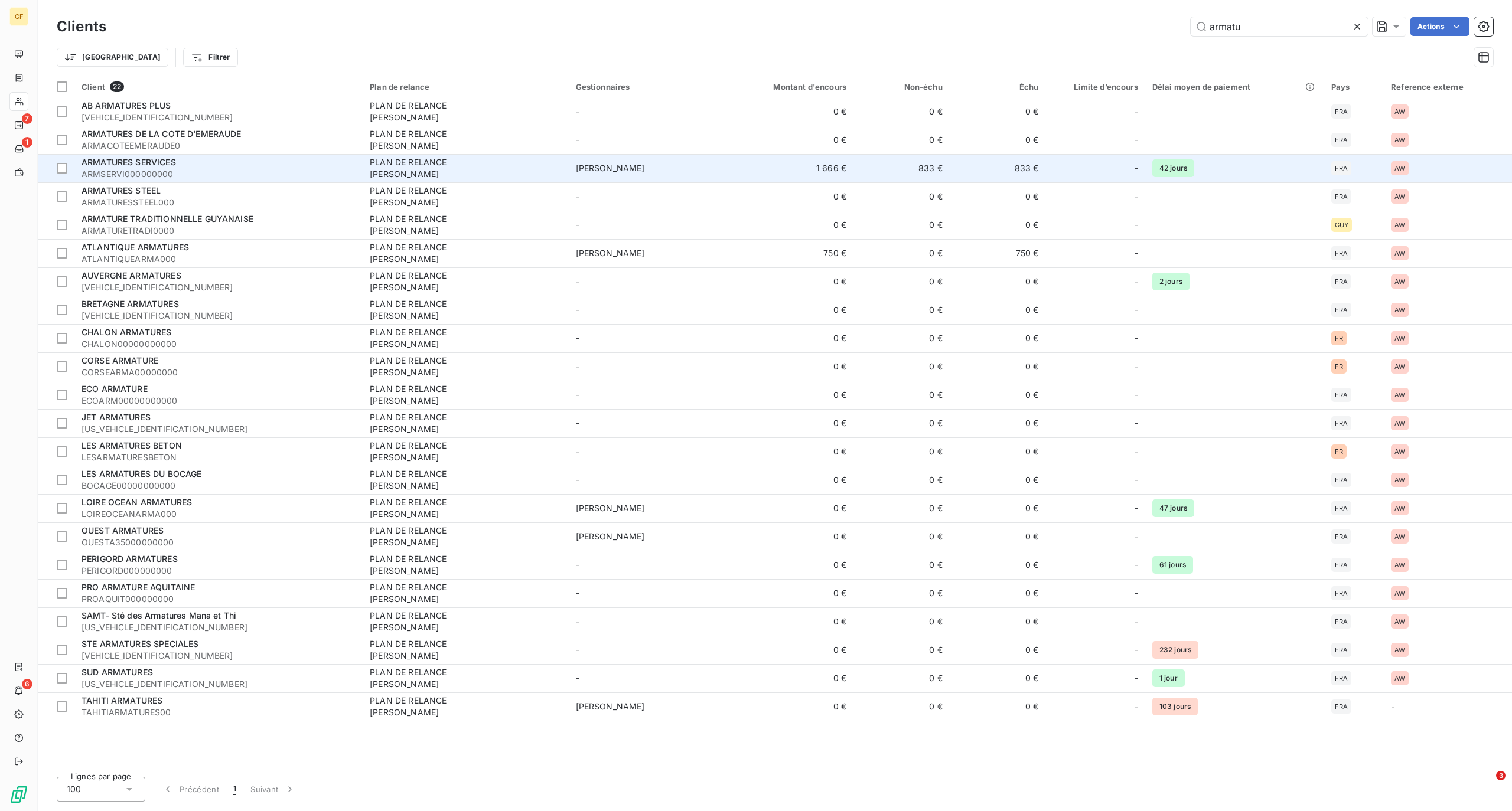
type input "armatu"
click at [131, 163] on span "ARMATURES SERVICES" at bounding box center [129, 162] width 95 height 10
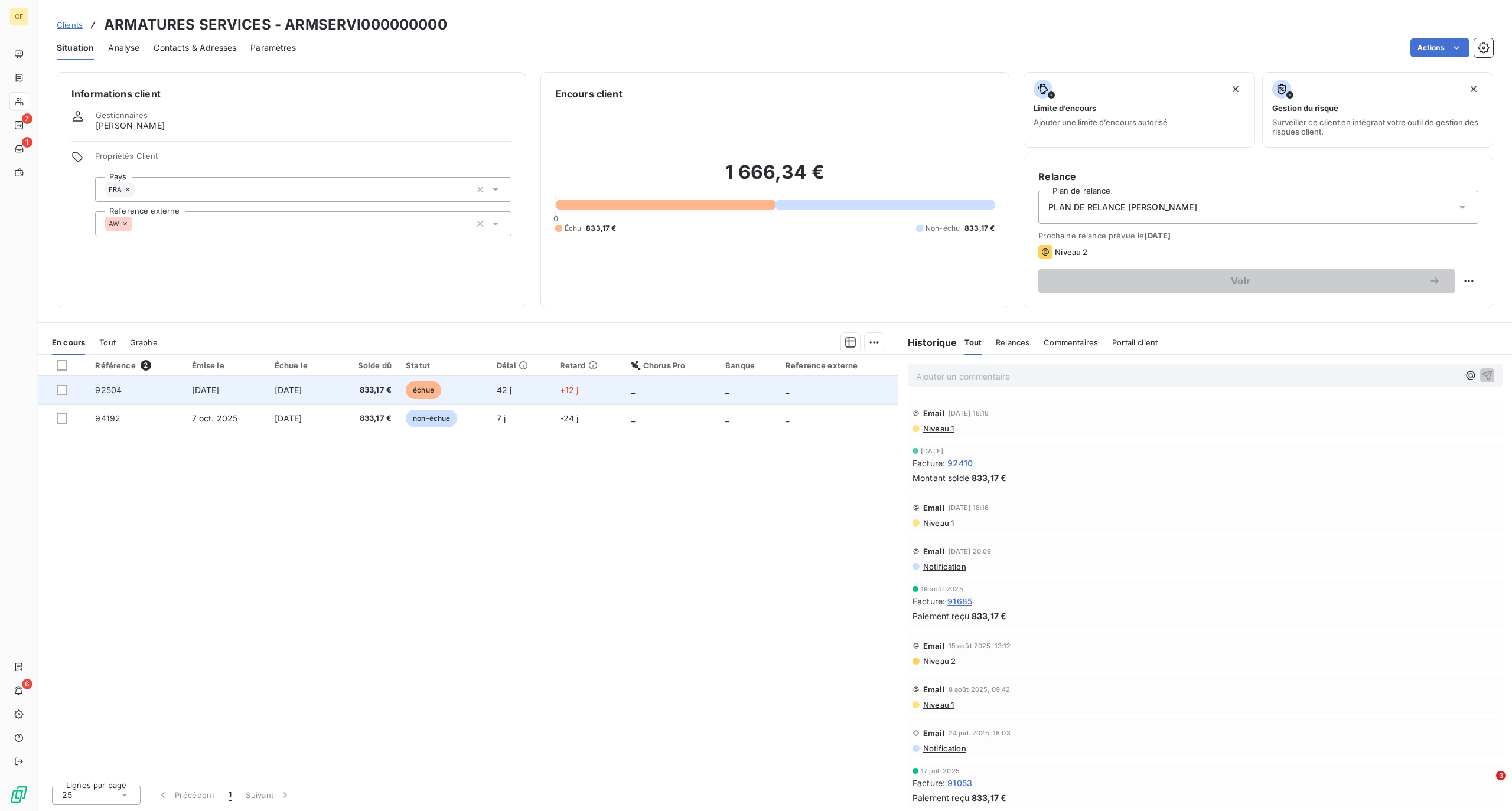
click at [227, 384] on td "2 sept. 2025" at bounding box center [226, 390] width 82 height 28
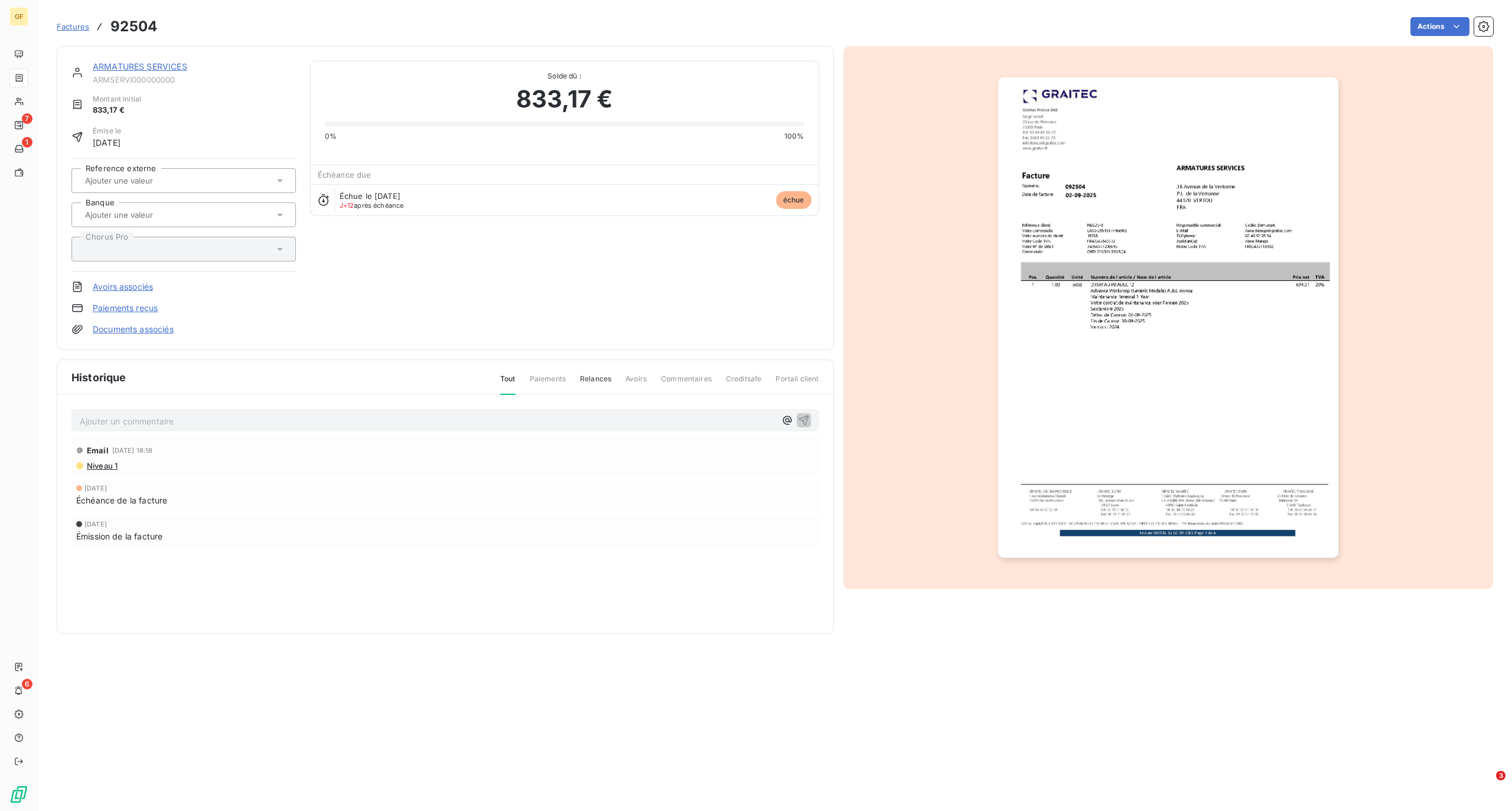
click at [100, 464] on span "Niveau 1" at bounding box center [101, 466] width 32 height 9
